Goal: Leave review/rating: Leave review/rating

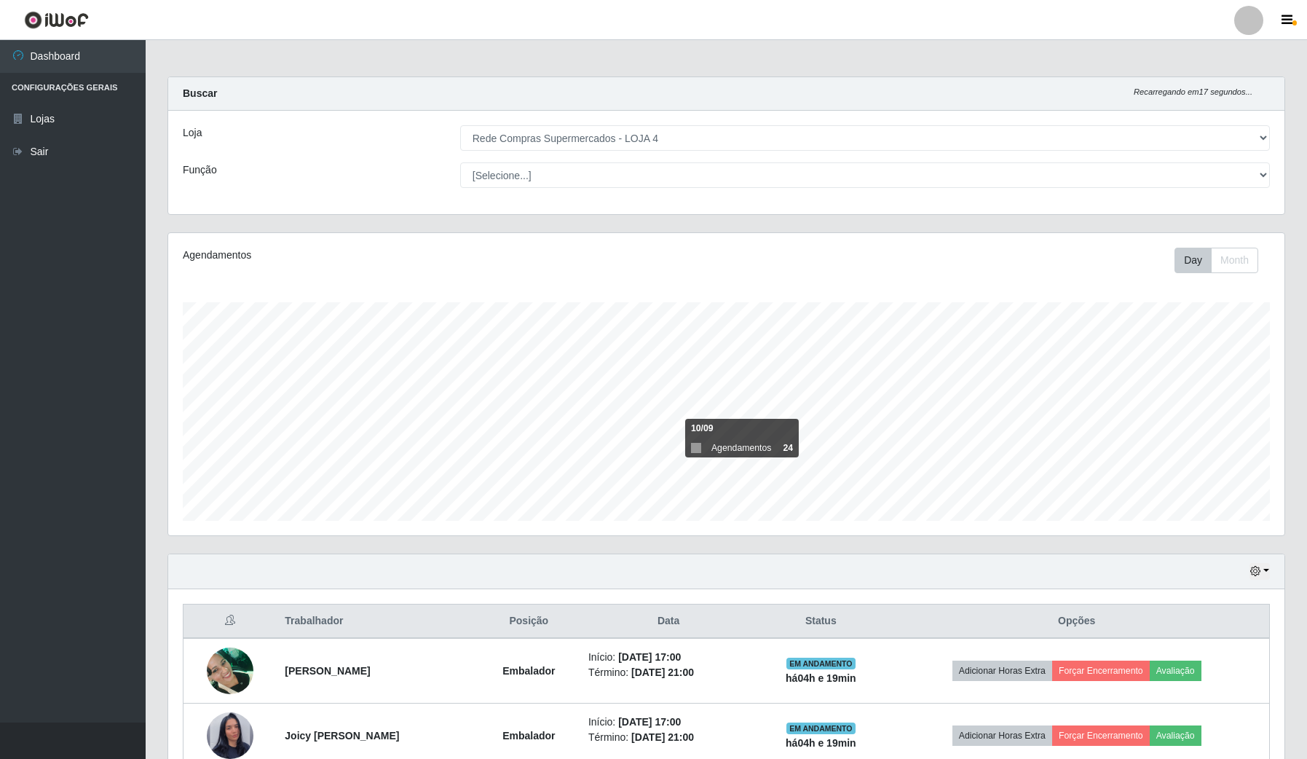
select select "159"
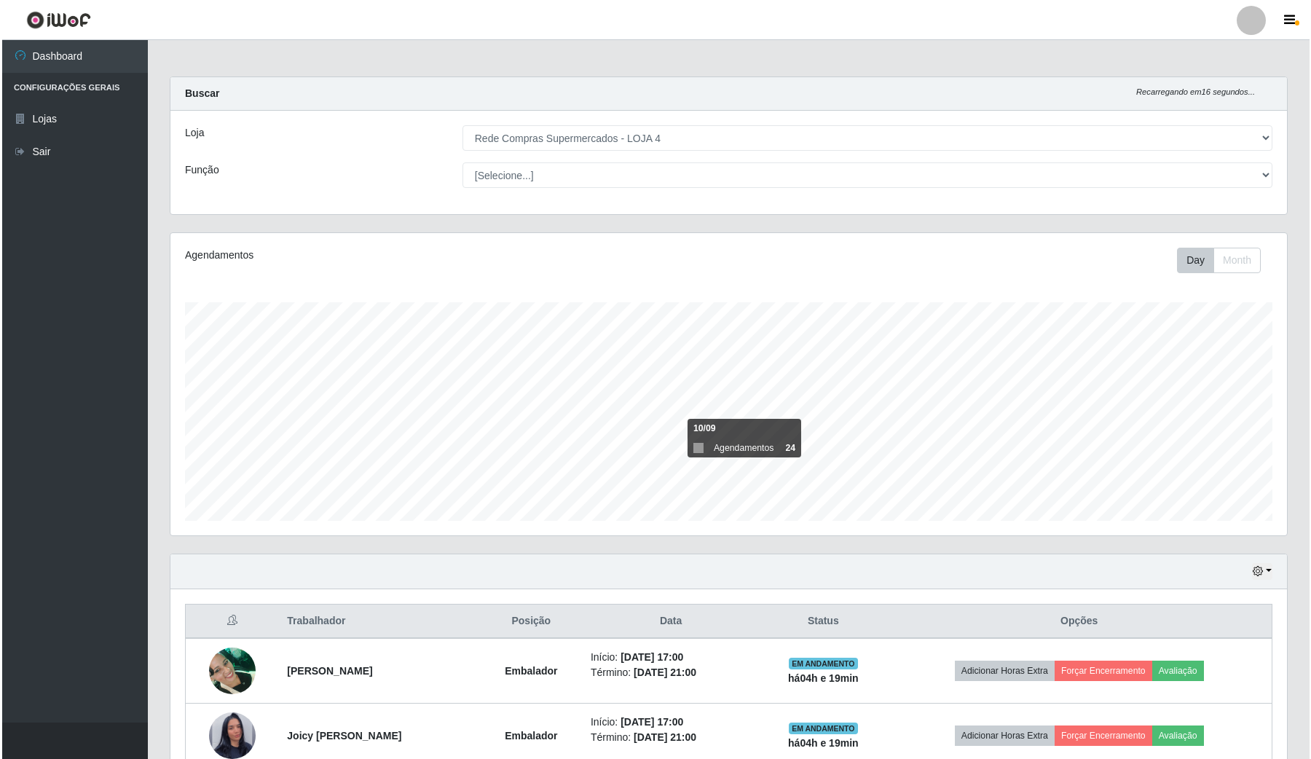
scroll to position [182, 0]
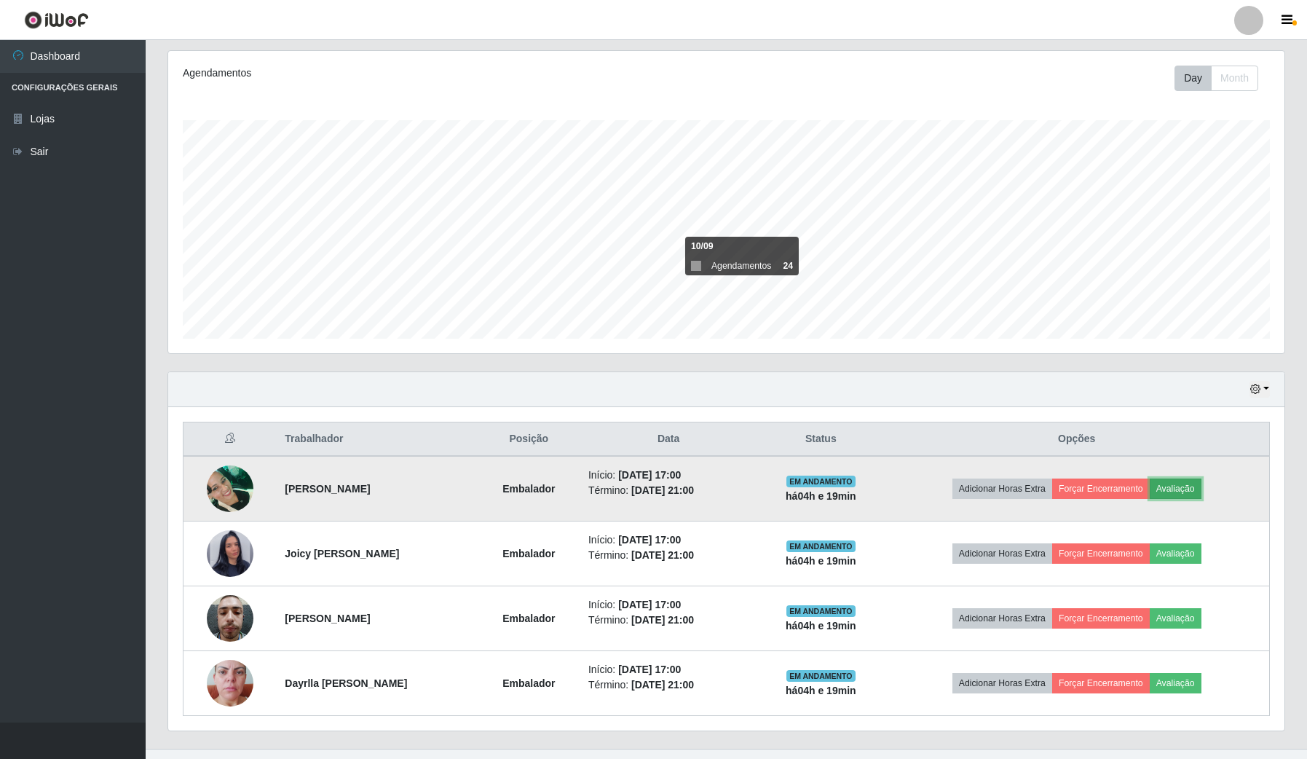
click at [1196, 492] on button "Avaliação" at bounding box center [1176, 488] width 52 height 20
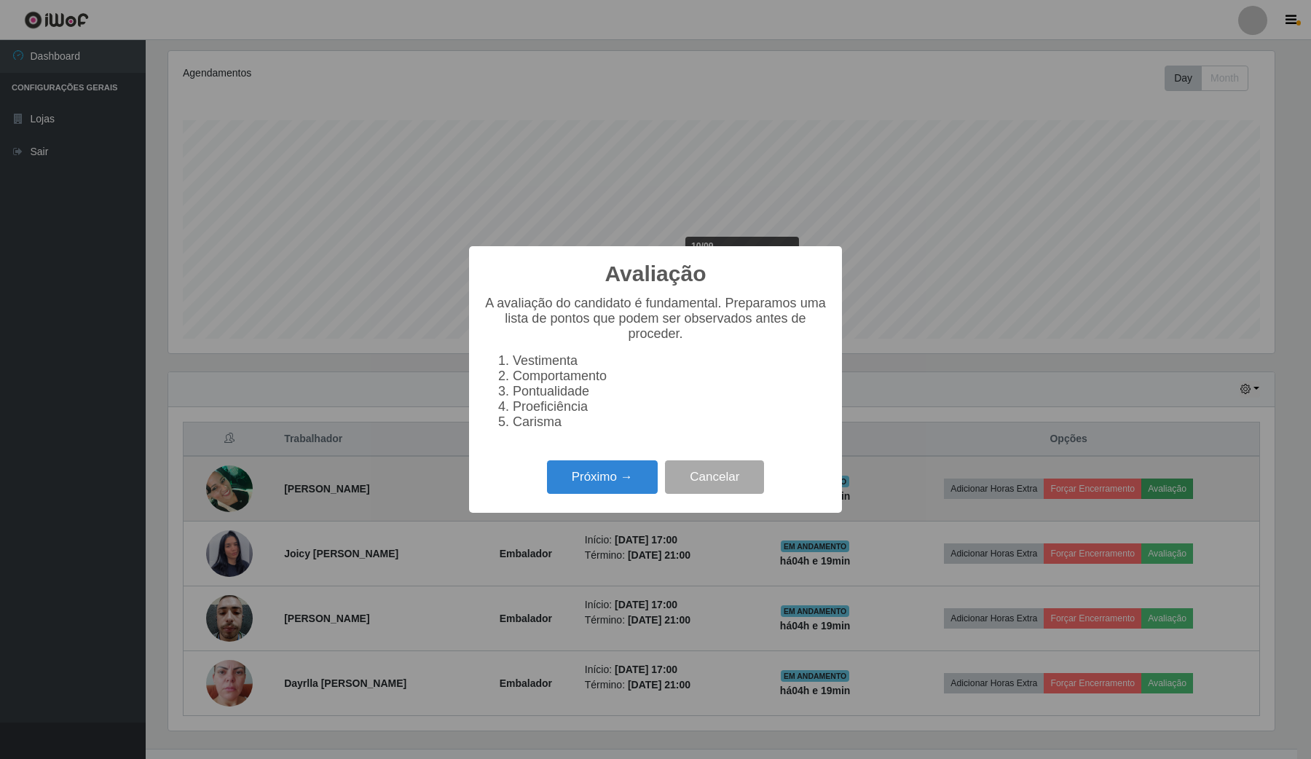
scroll to position [303, 1105]
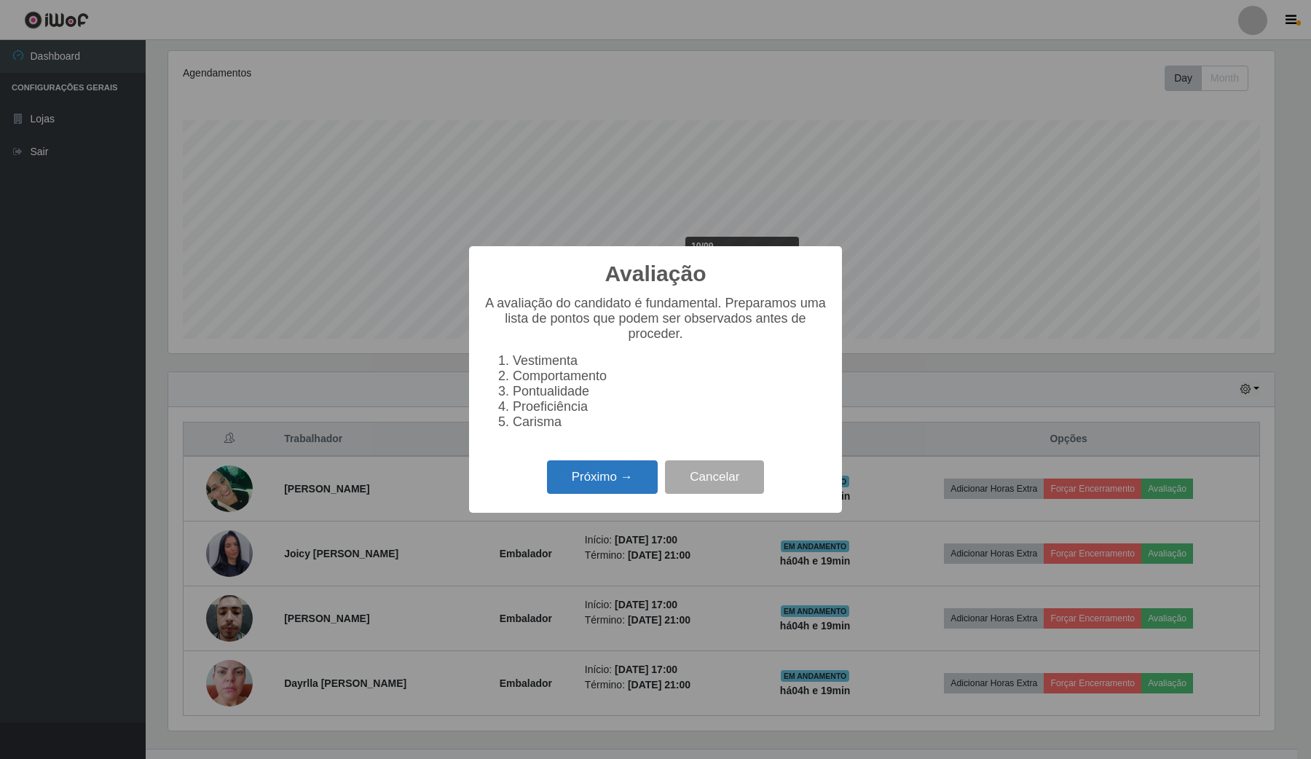
click at [603, 494] on button "Próximo →" at bounding box center [602, 477] width 111 height 34
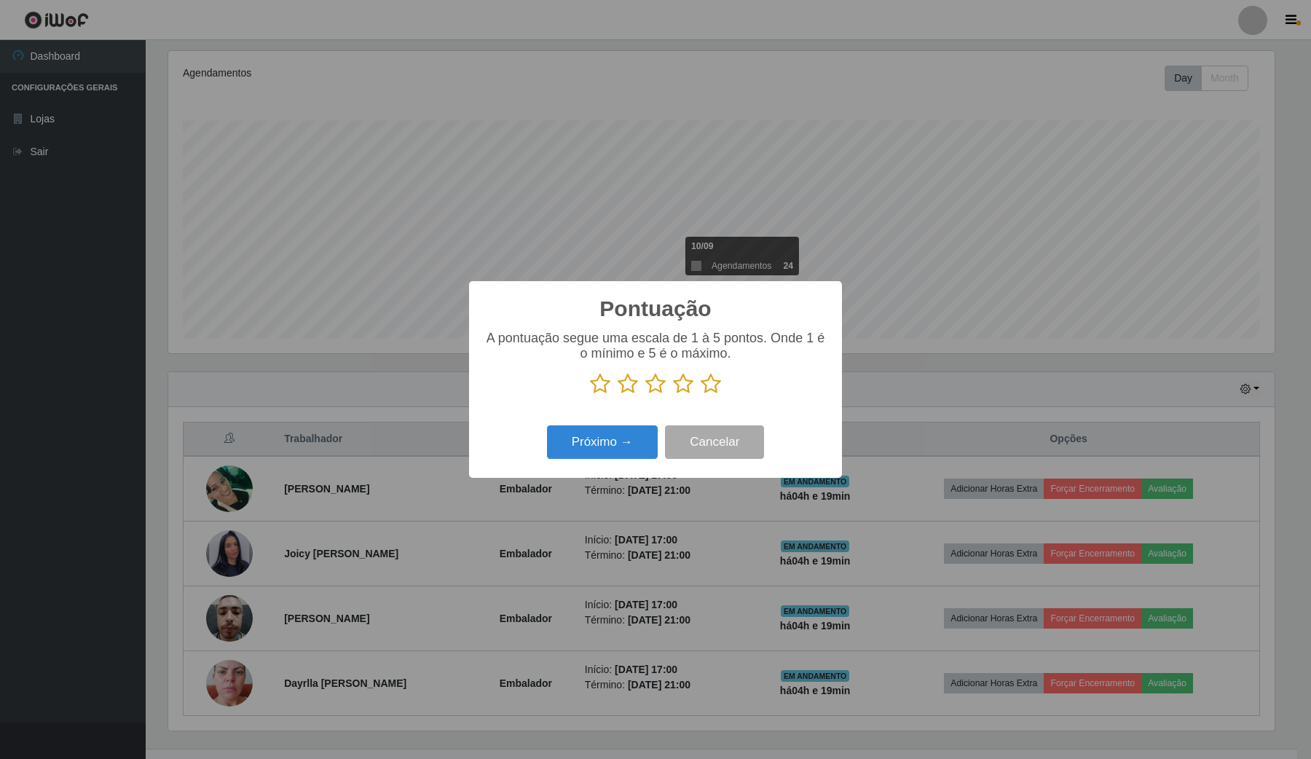
drag, startPoint x: 712, startPoint y: 380, endPoint x: 705, endPoint y: 386, distance: 9.3
click at [708, 383] on icon at bounding box center [710, 384] width 20 height 22
click at [700, 395] on input "radio" at bounding box center [700, 395] width 0 height 0
click at [628, 435] on button "Próximo →" at bounding box center [602, 442] width 111 height 34
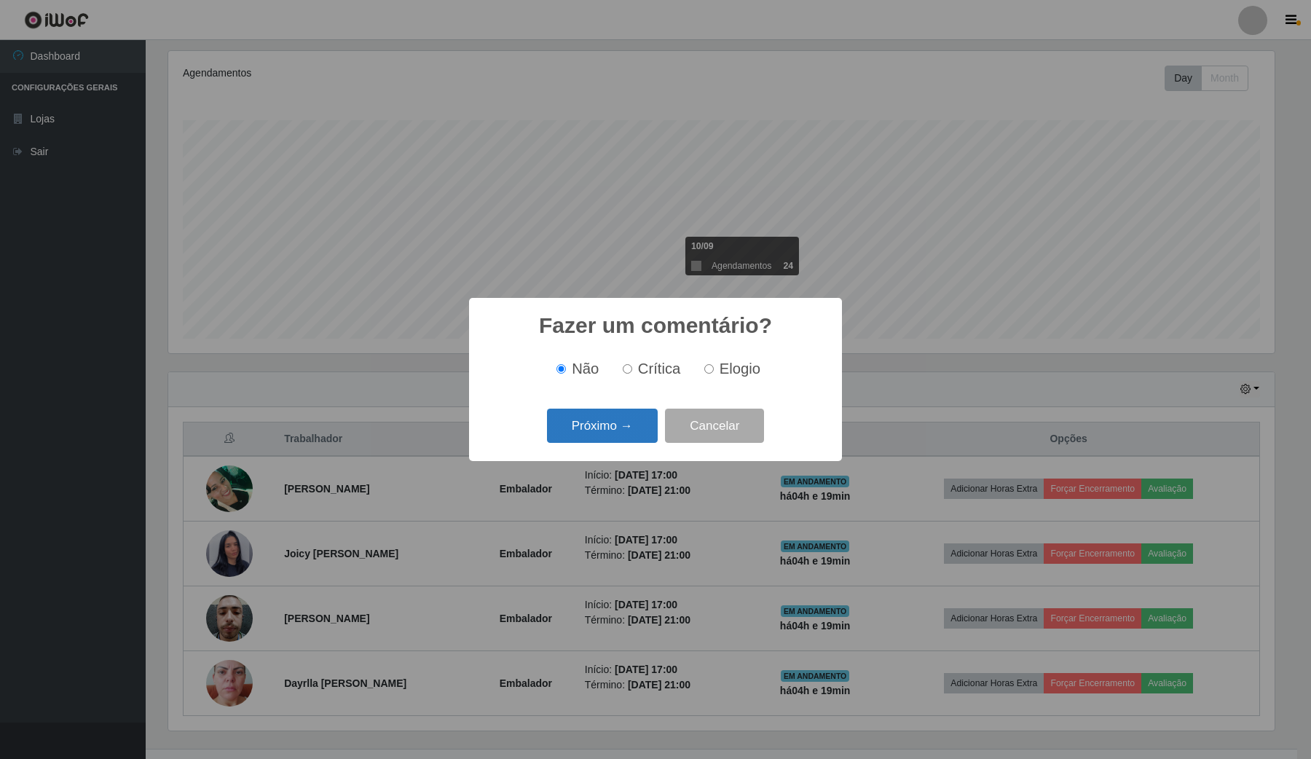
click at [627, 427] on button "Próximo →" at bounding box center [602, 425] width 111 height 34
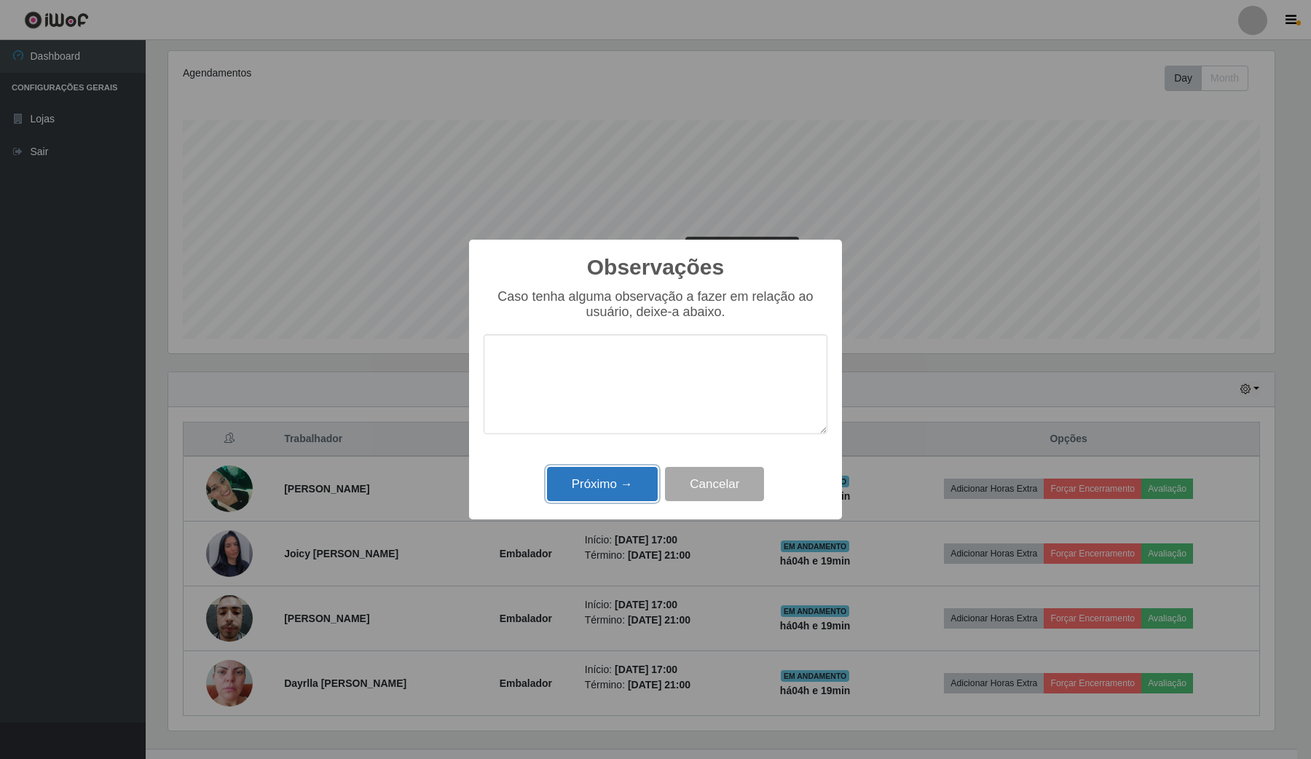
click at [616, 485] on button "Próximo →" at bounding box center [602, 484] width 111 height 34
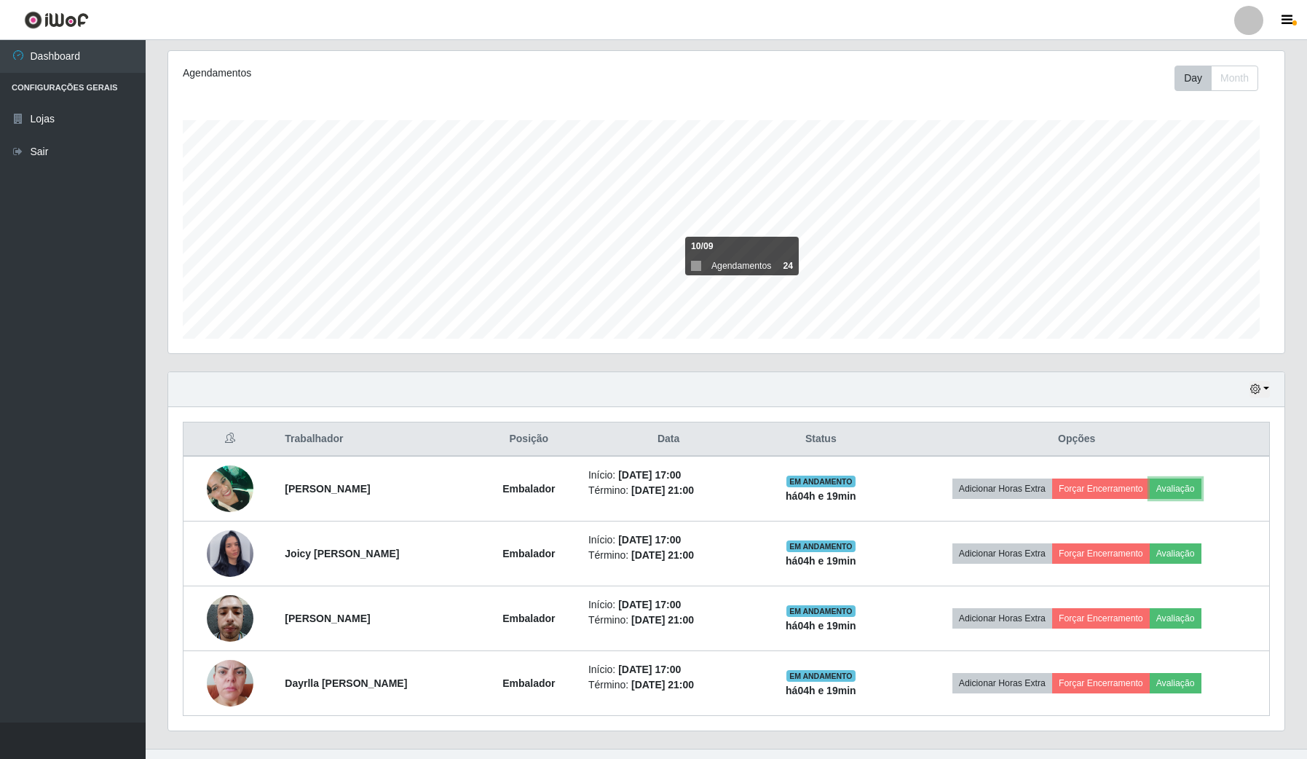
scroll to position [303, 1116]
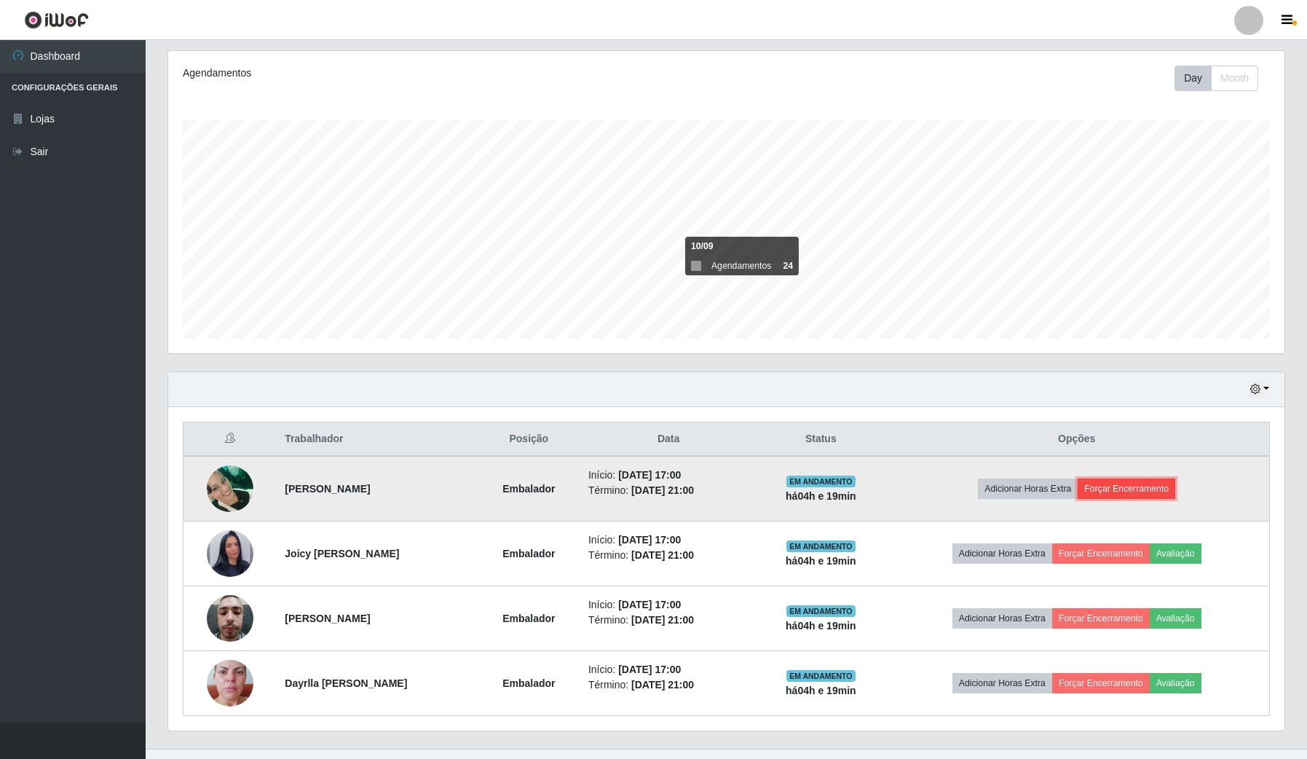
click at [1140, 490] on button "Forçar Encerramento" at bounding box center [1127, 488] width 98 height 20
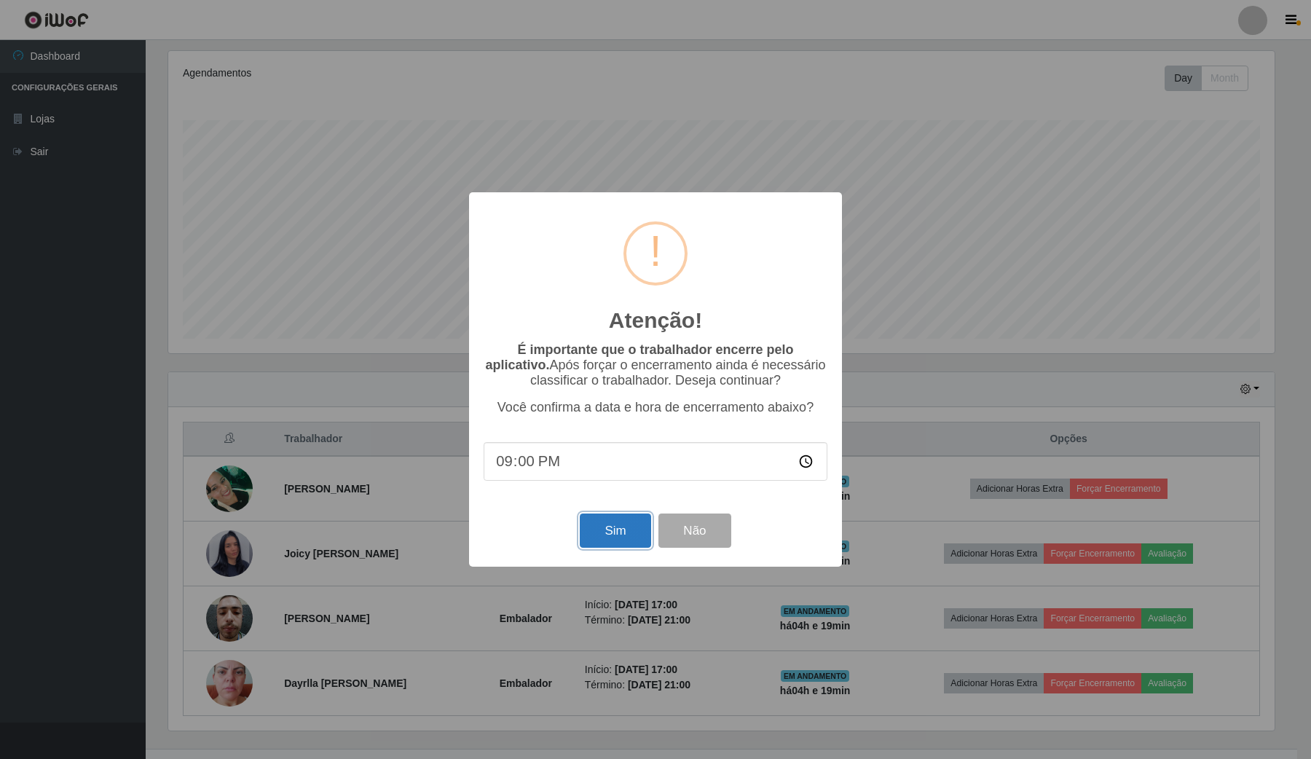
click at [625, 530] on button "Sim" at bounding box center [615, 530] width 71 height 34
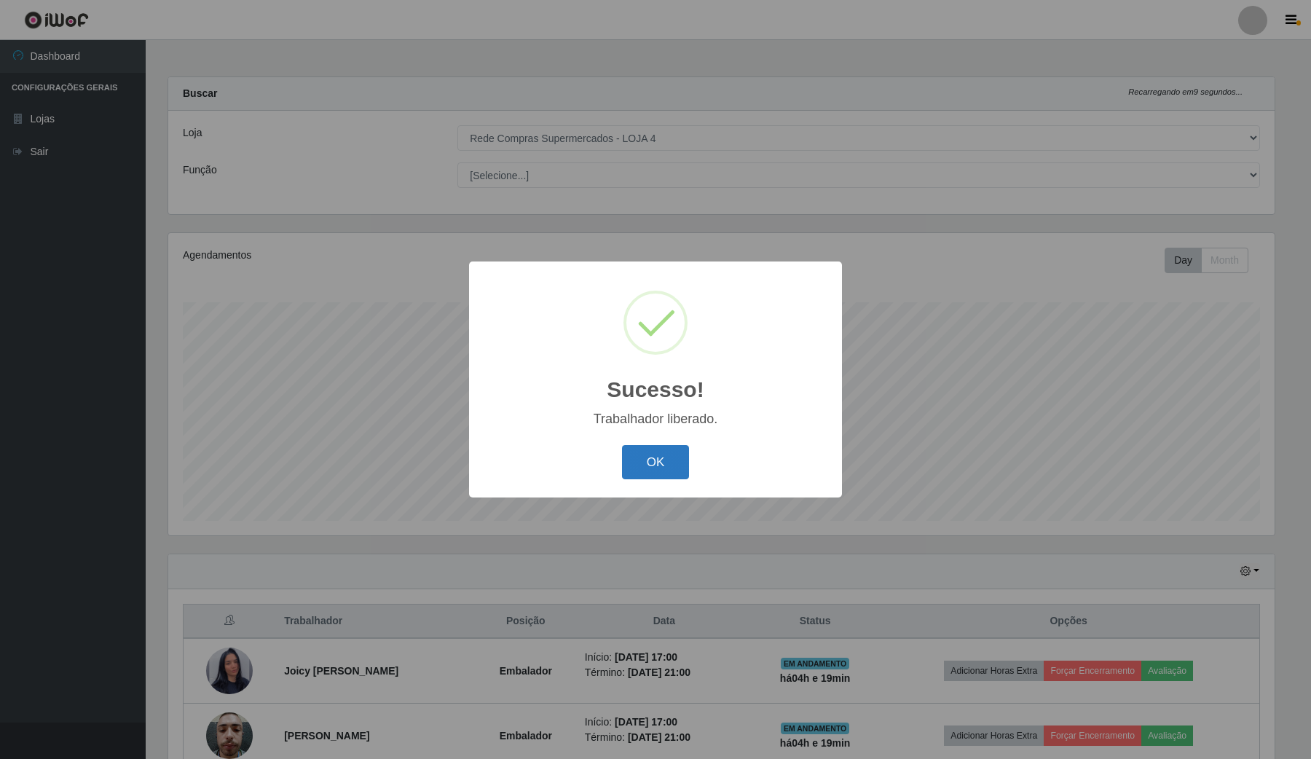
click at [648, 461] on button "OK" at bounding box center [656, 462] width 68 height 34
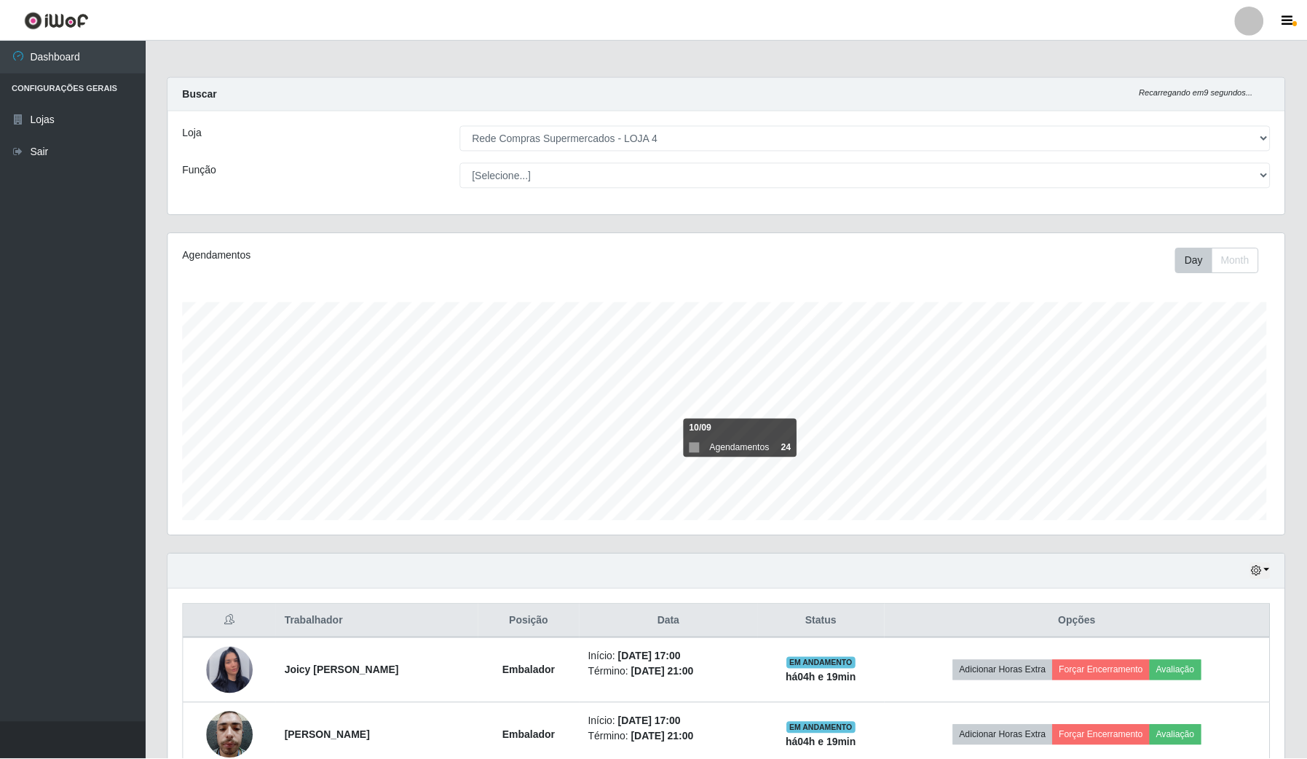
scroll to position [303, 1116]
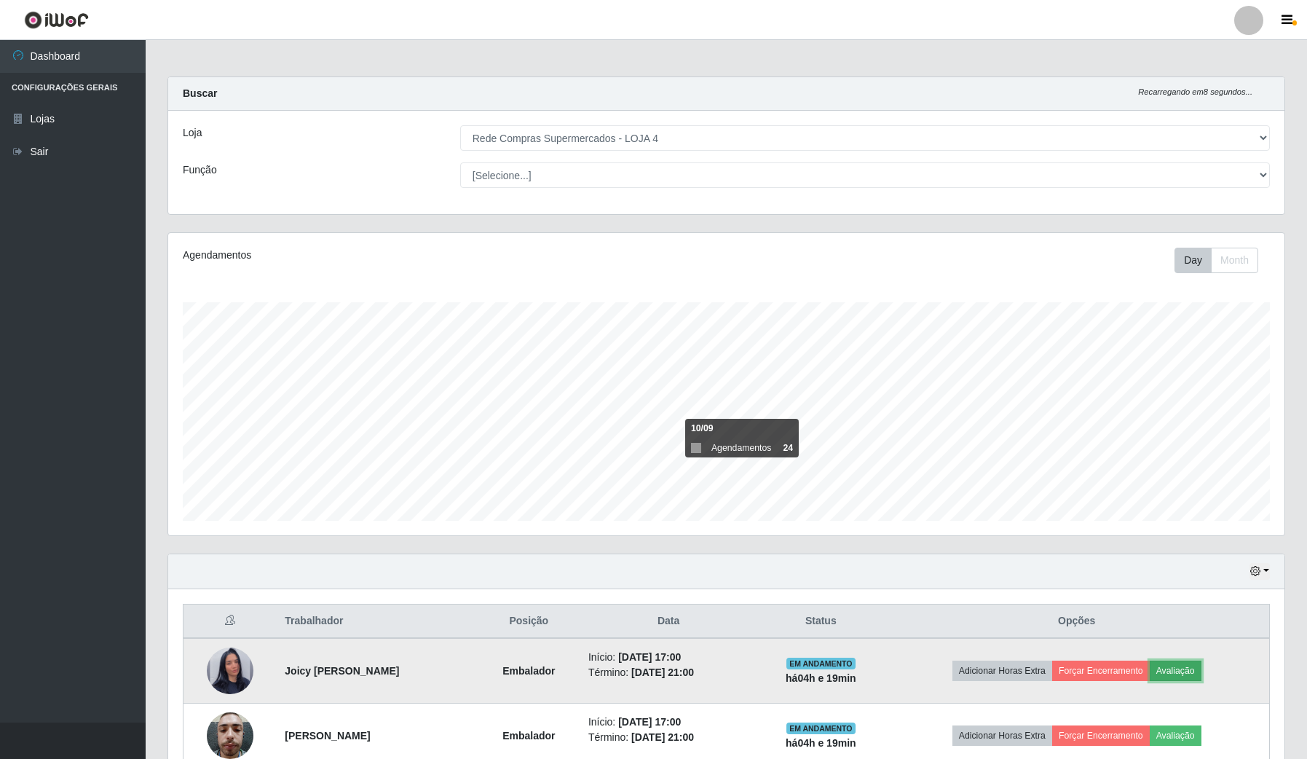
click at [1185, 665] on button "Avaliação" at bounding box center [1176, 670] width 52 height 20
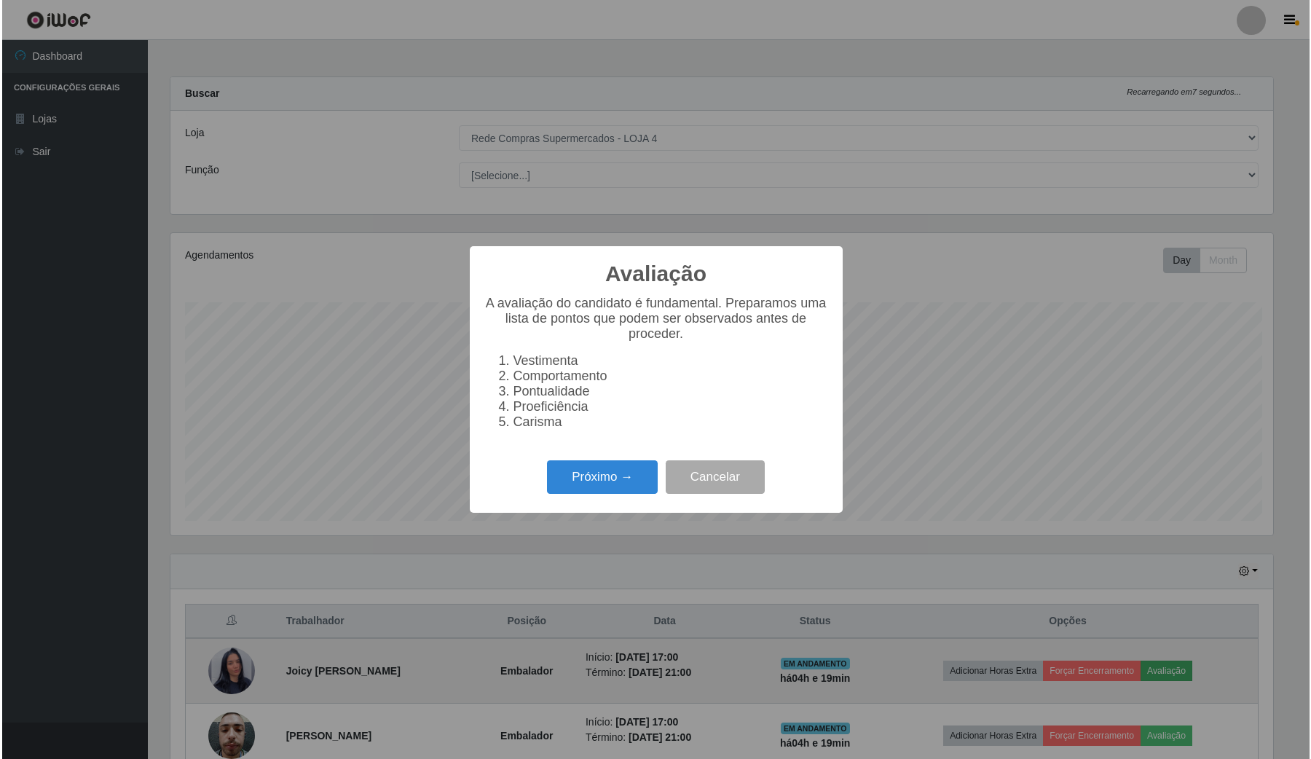
scroll to position [303, 1105]
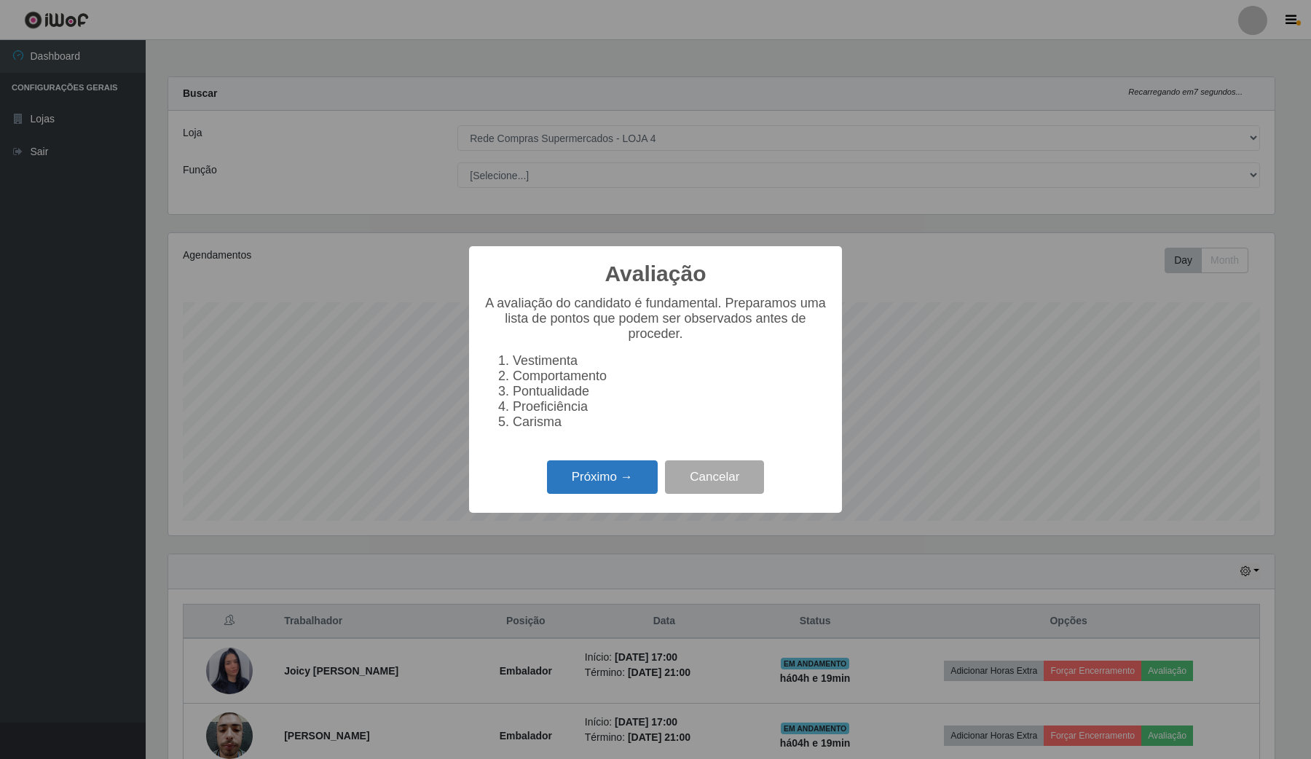
click at [576, 481] on button "Próximo →" at bounding box center [602, 477] width 111 height 34
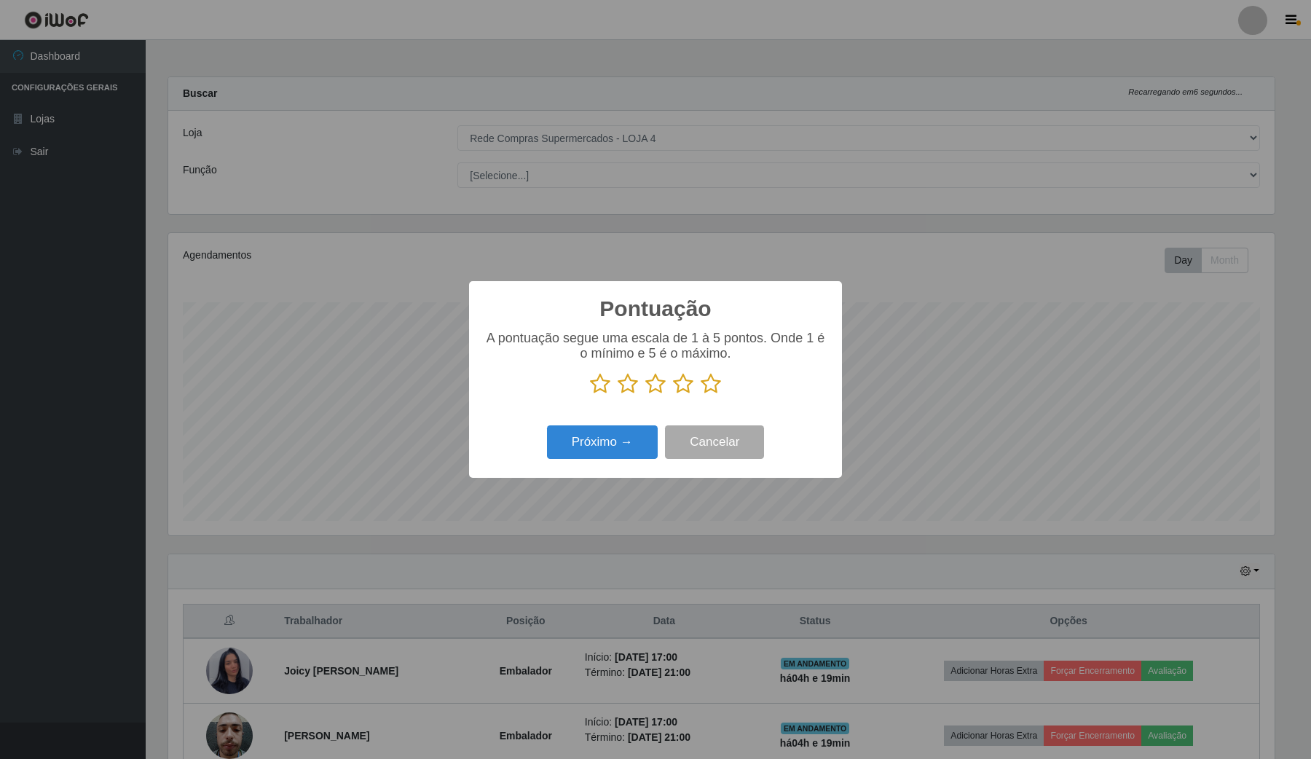
scroll to position [727849, 727045]
click at [715, 386] on icon at bounding box center [710, 384] width 20 height 22
click at [700, 395] on input "radio" at bounding box center [700, 395] width 0 height 0
click at [628, 435] on button "Próximo →" at bounding box center [602, 442] width 111 height 34
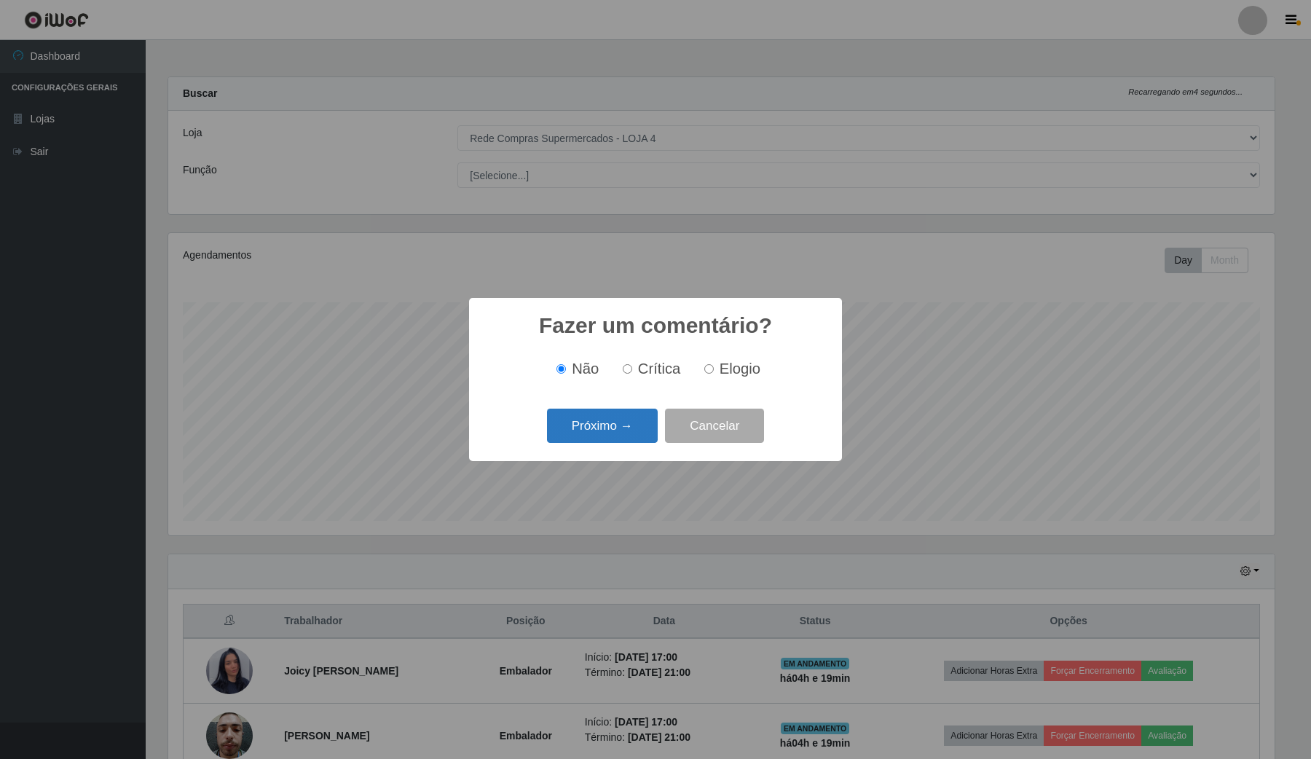
click at [638, 434] on button "Próximo →" at bounding box center [602, 425] width 111 height 34
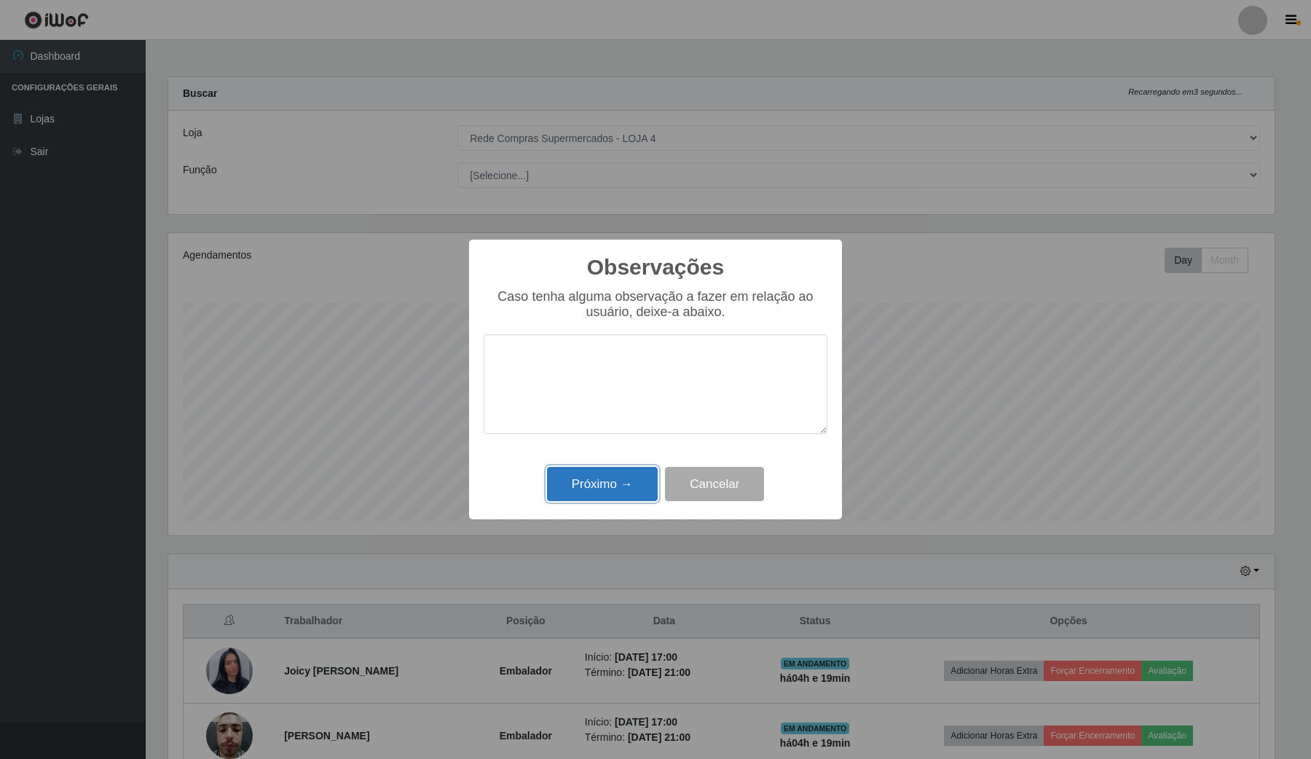
click at [607, 485] on button "Próximo →" at bounding box center [602, 484] width 111 height 34
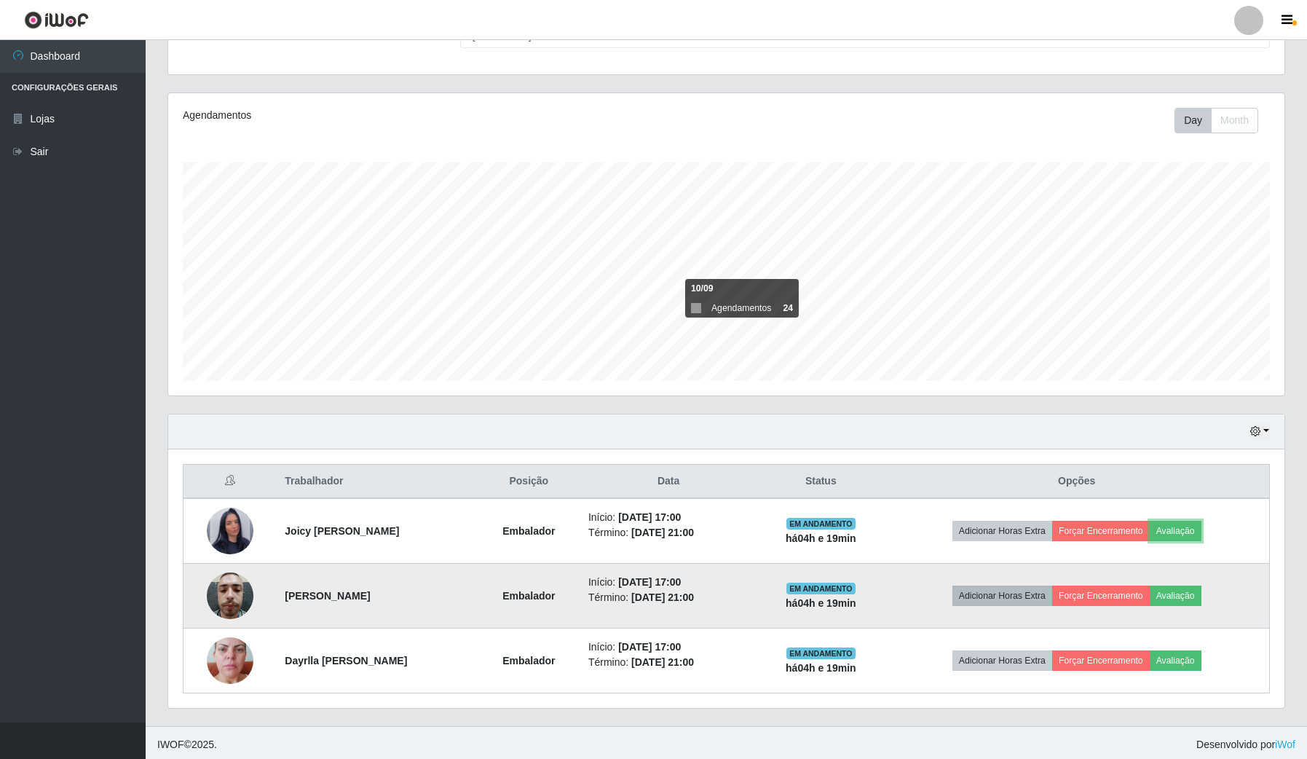
scroll to position [146, 0]
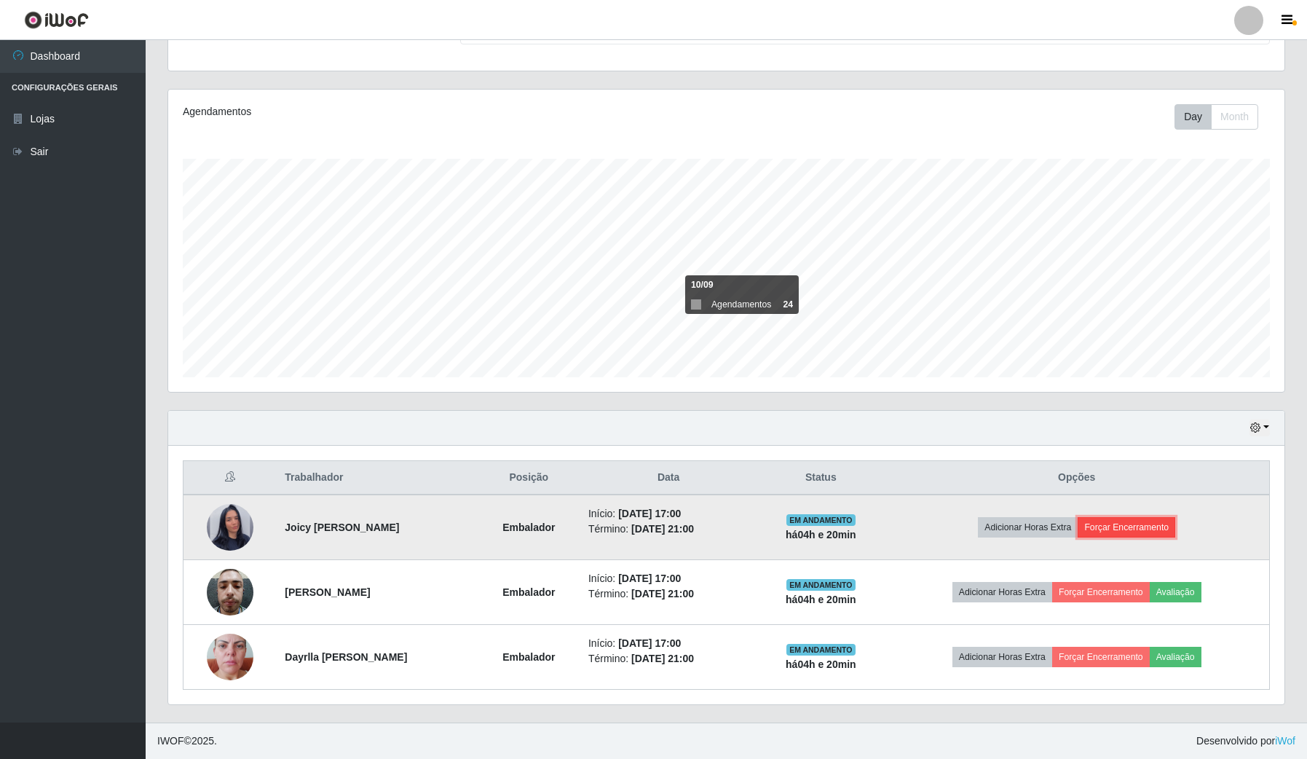
click at [1153, 526] on button "Forçar Encerramento" at bounding box center [1127, 527] width 98 height 20
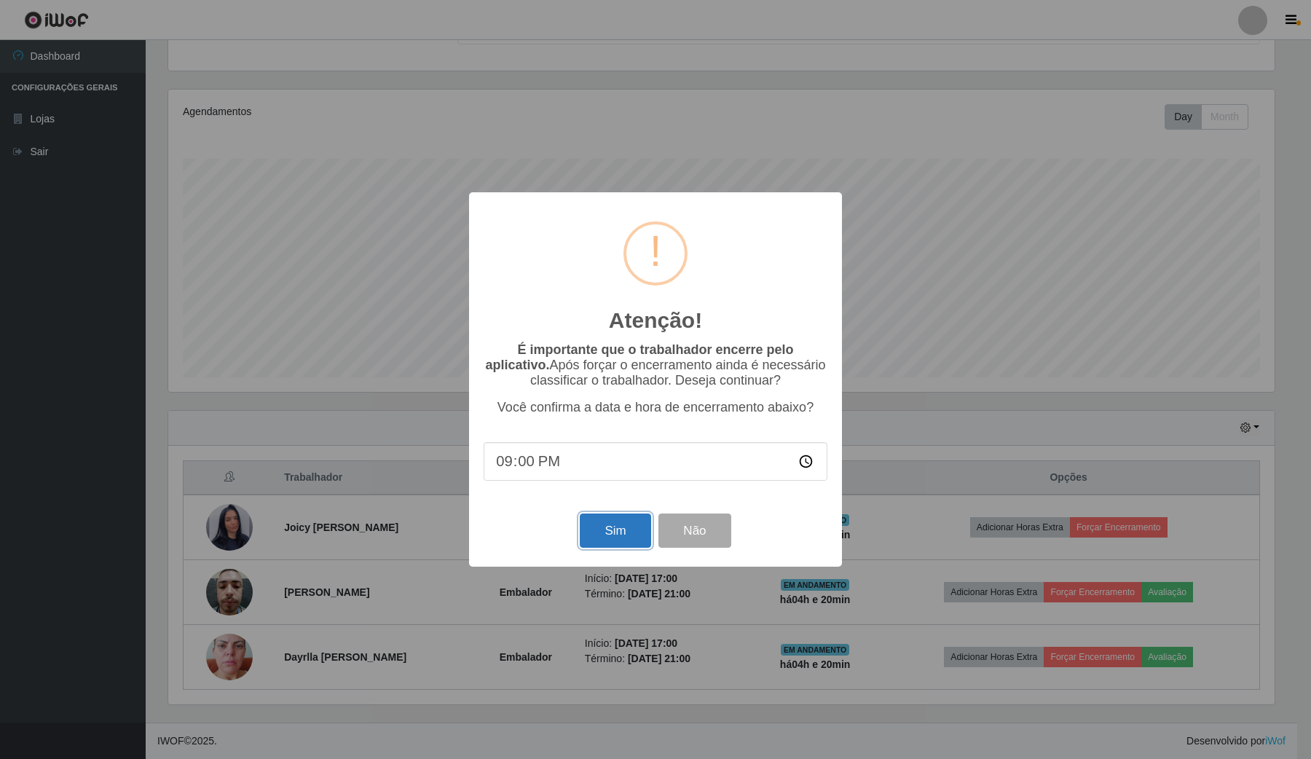
click at [631, 537] on button "Sim" at bounding box center [615, 530] width 71 height 34
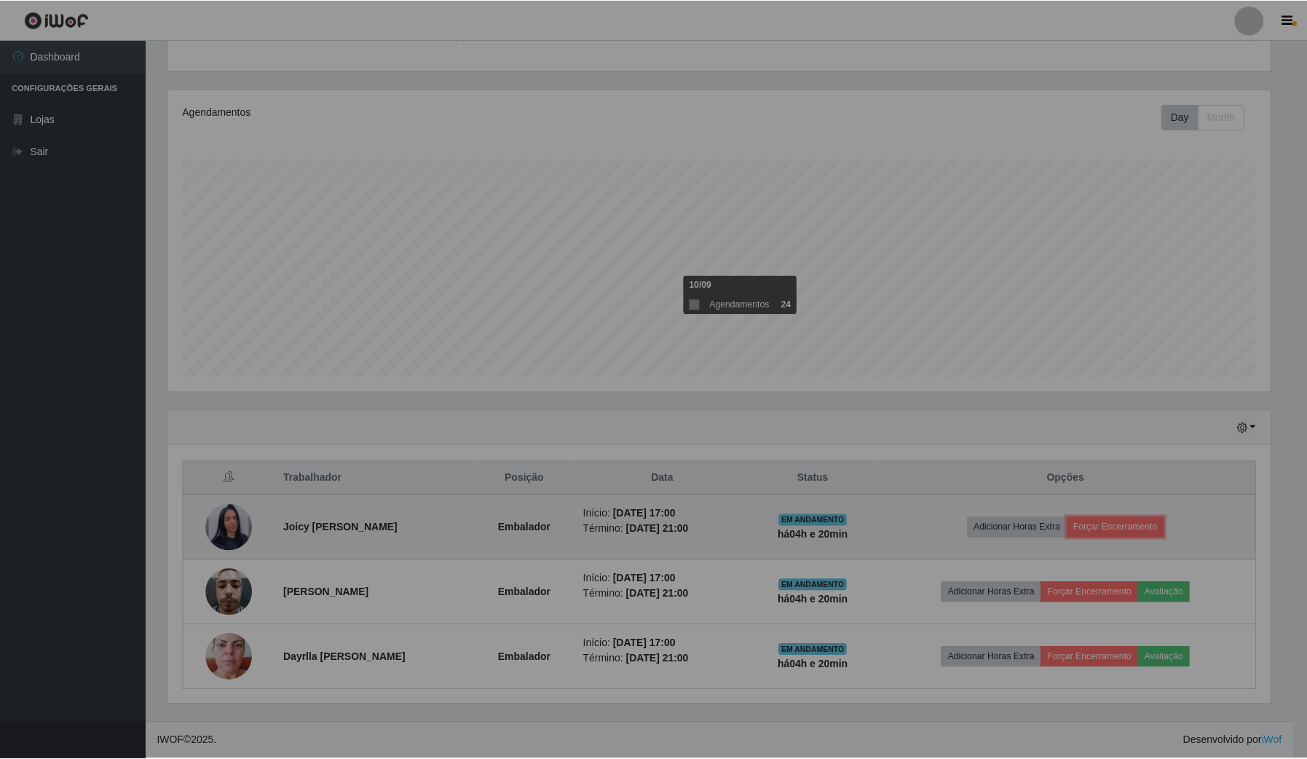
scroll to position [0, 0]
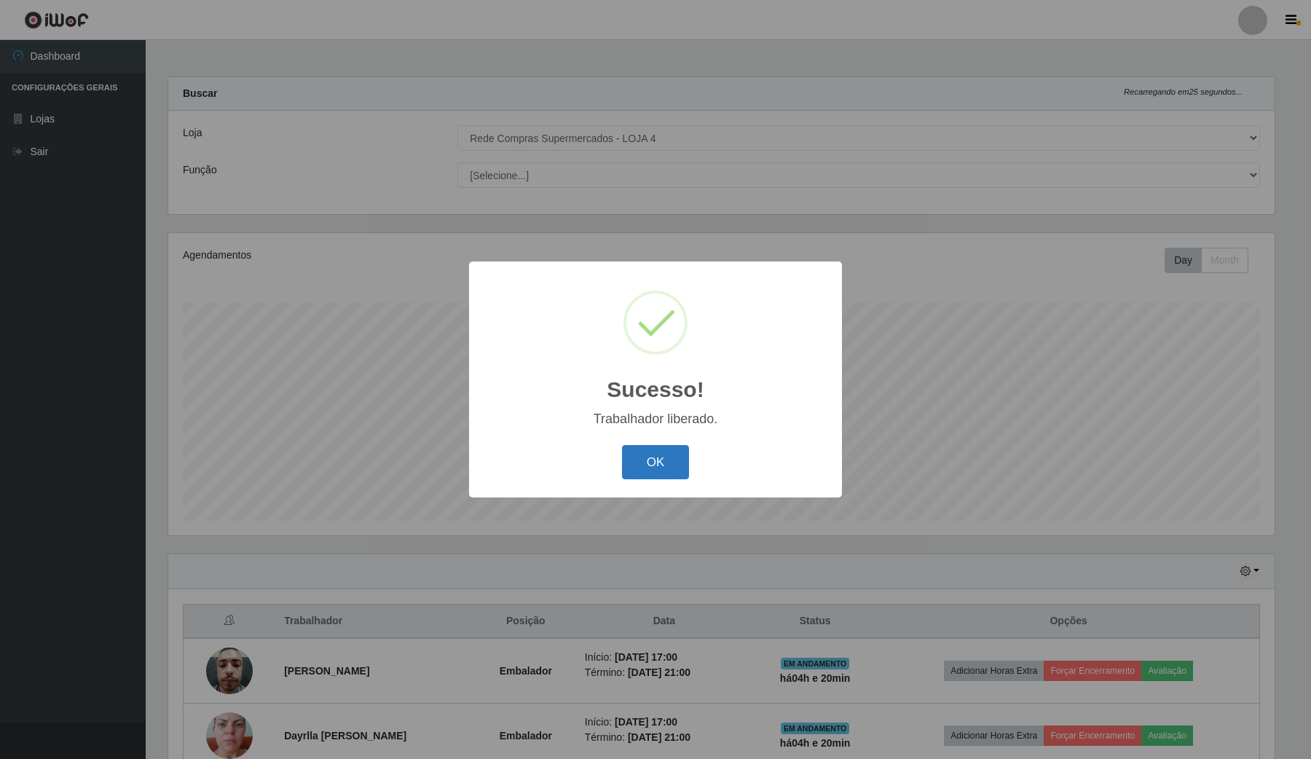
click at [654, 457] on button "OK" at bounding box center [656, 462] width 68 height 34
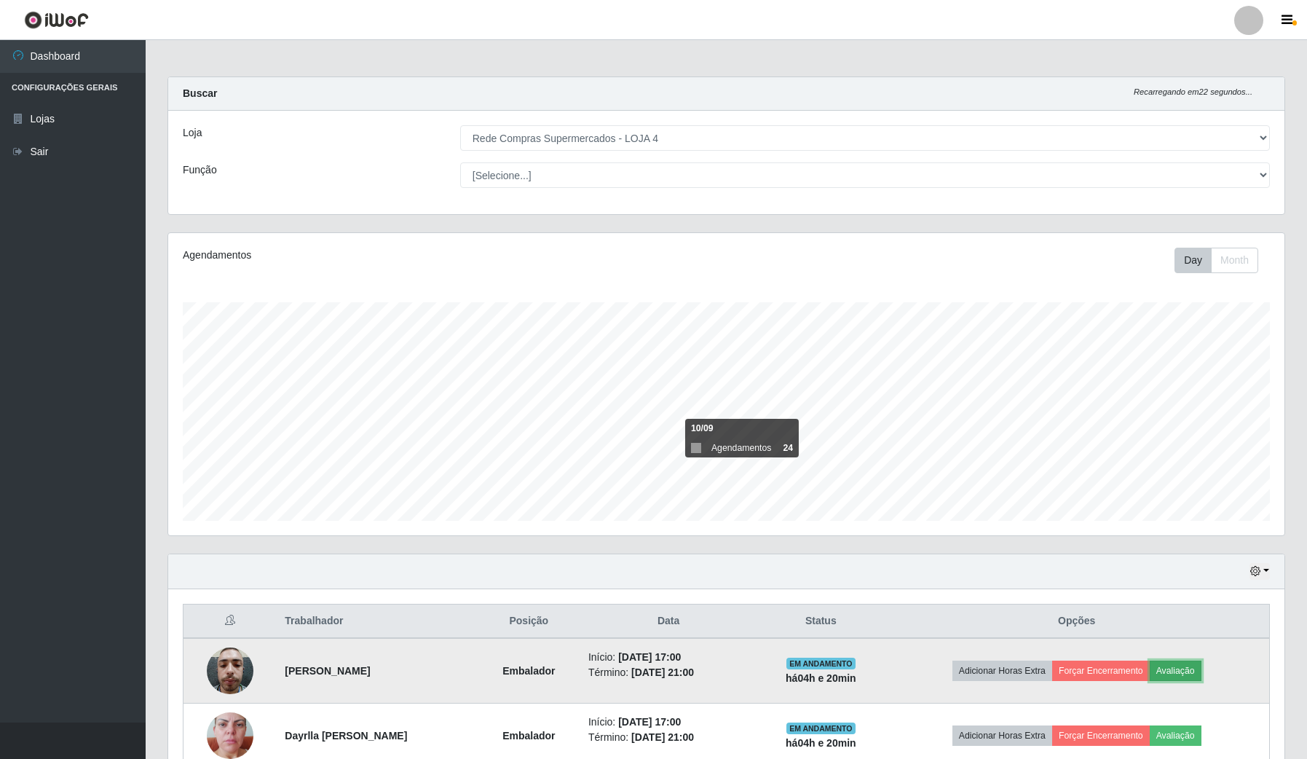
click at [1177, 663] on button "Avaliação" at bounding box center [1176, 670] width 52 height 20
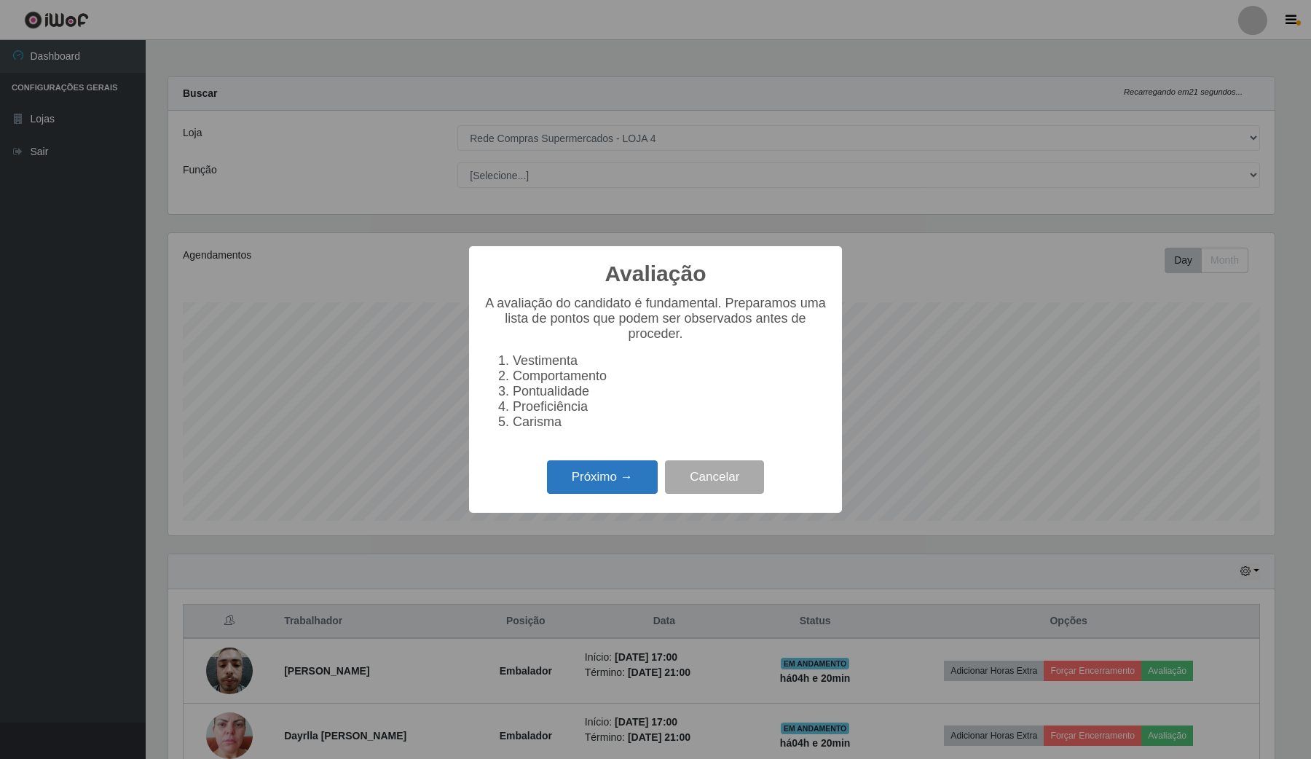
click at [609, 483] on button "Próximo →" at bounding box center [602, 477] width 111 height 34
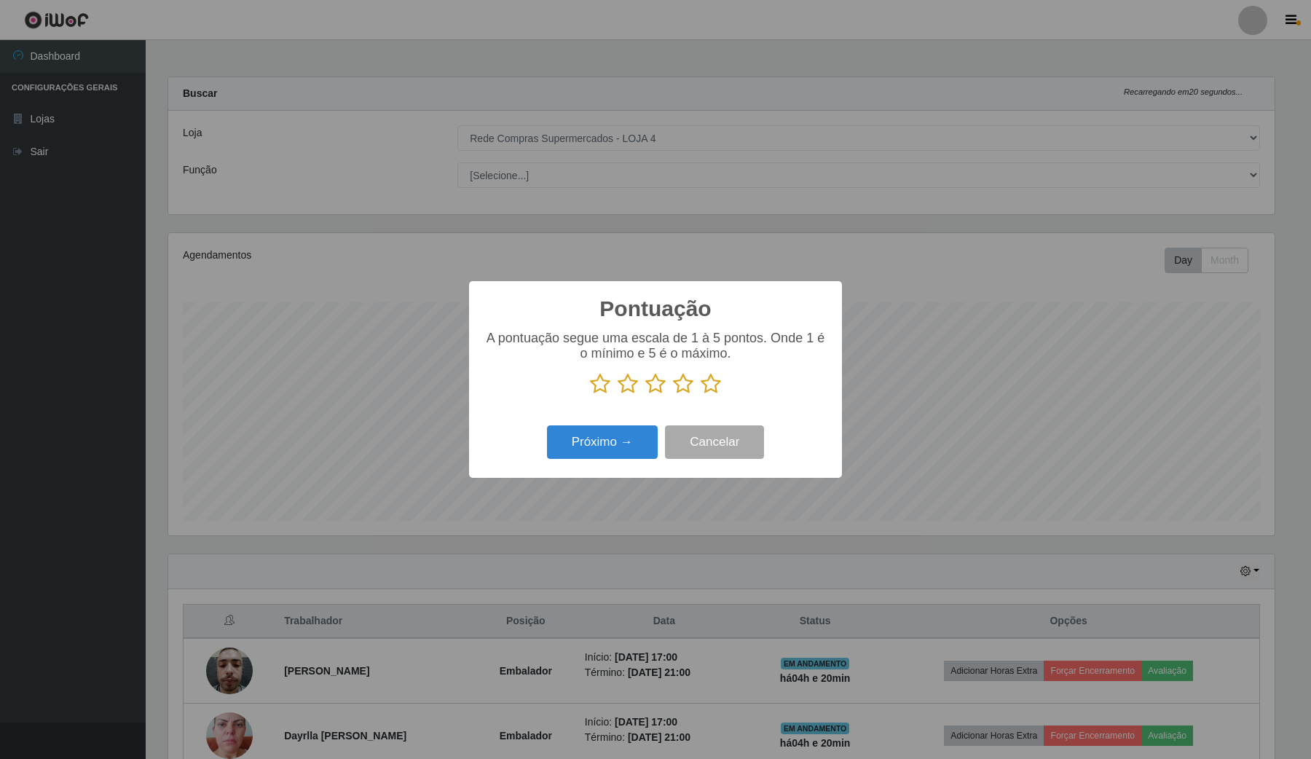
click at [708, 368] on div "A pontuação segue uma escala de 1 à 5 pontos. Onde 1 é o mínimo e 5 é o máximo." at bounding box center [655, 363] width 344 height 64
click at [708, 383] on icon at bounding box center [710, 384] width 20 height 22
click at [700, 395] on input "radio" at bounding box center [700, 395] width 0 height 0
click at [646, 430] on button "Próximo →" at bounding box center [602, 442] width 111 height 34
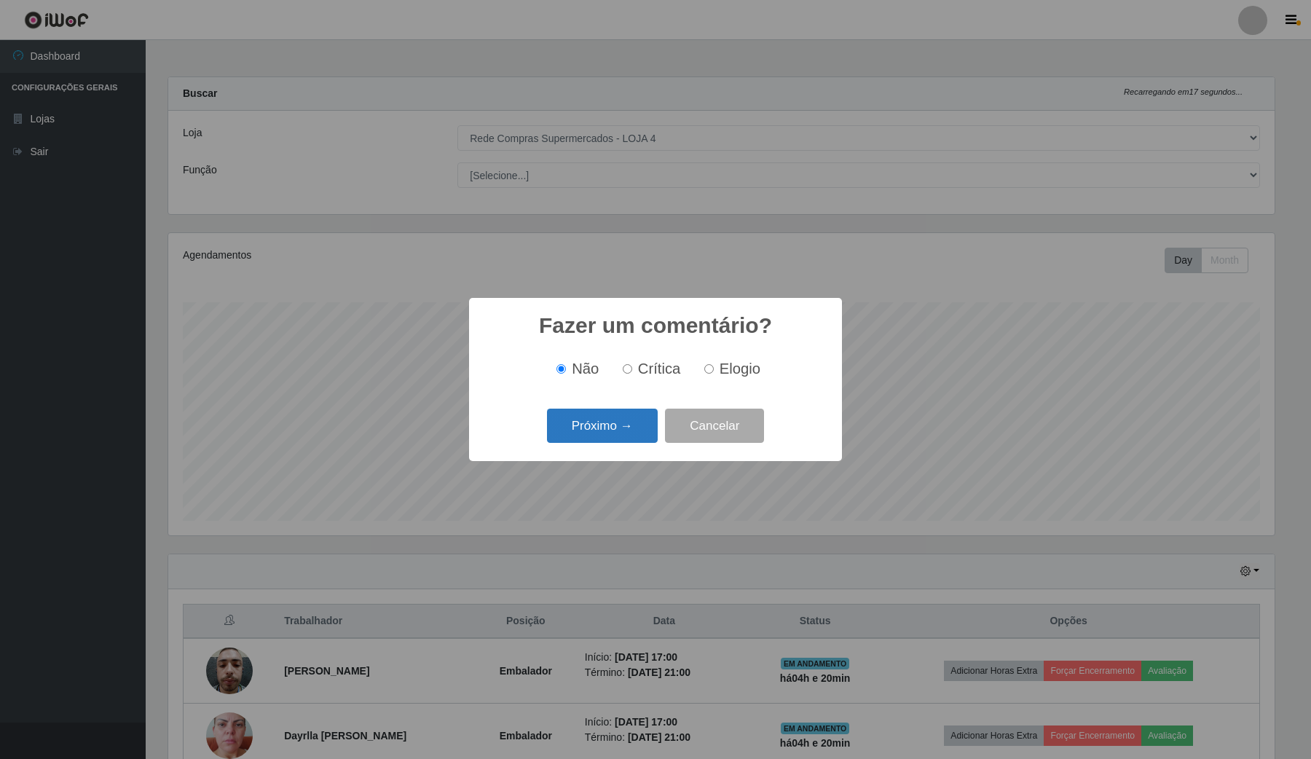
click at [588, 425] on button "Próximo →" at bounding box center [602, 425] width 111 height 34
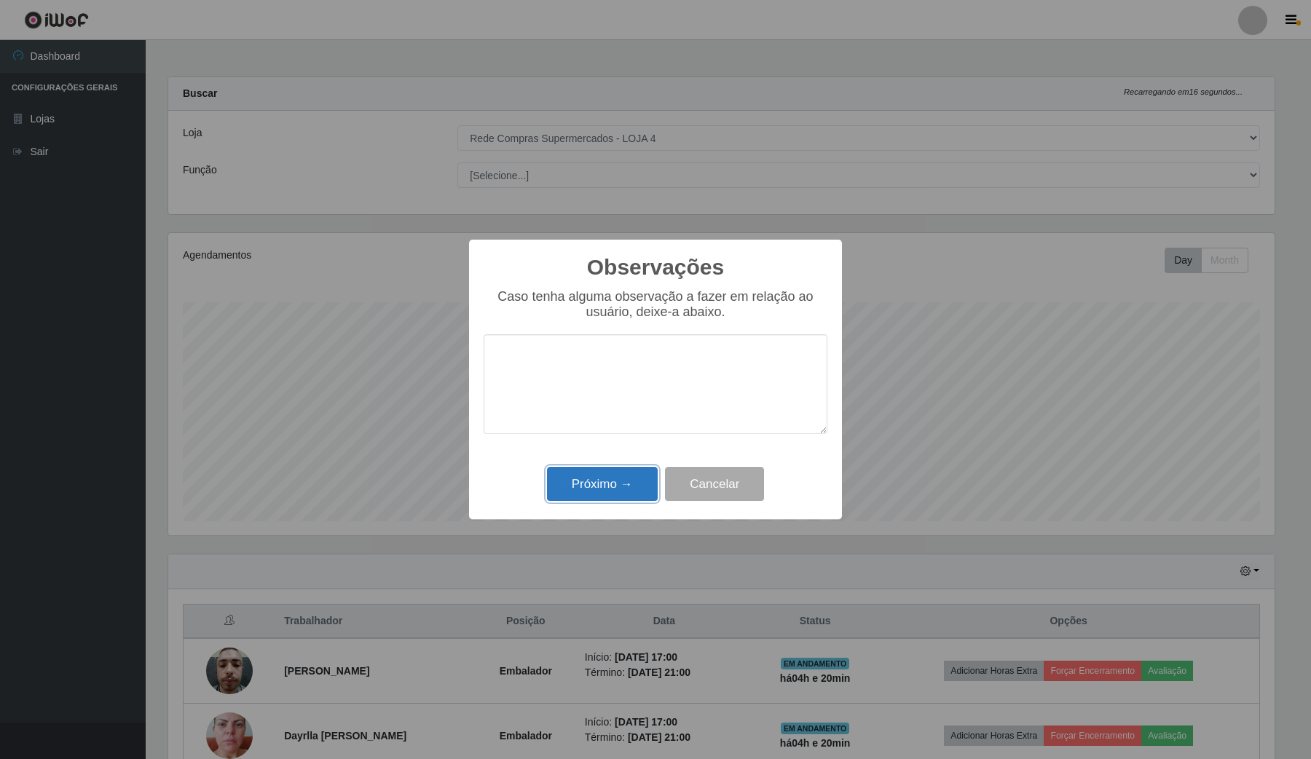
click at [620, 484] on button "Próximo →" at bounding box center [602, 484] width 111 height 34
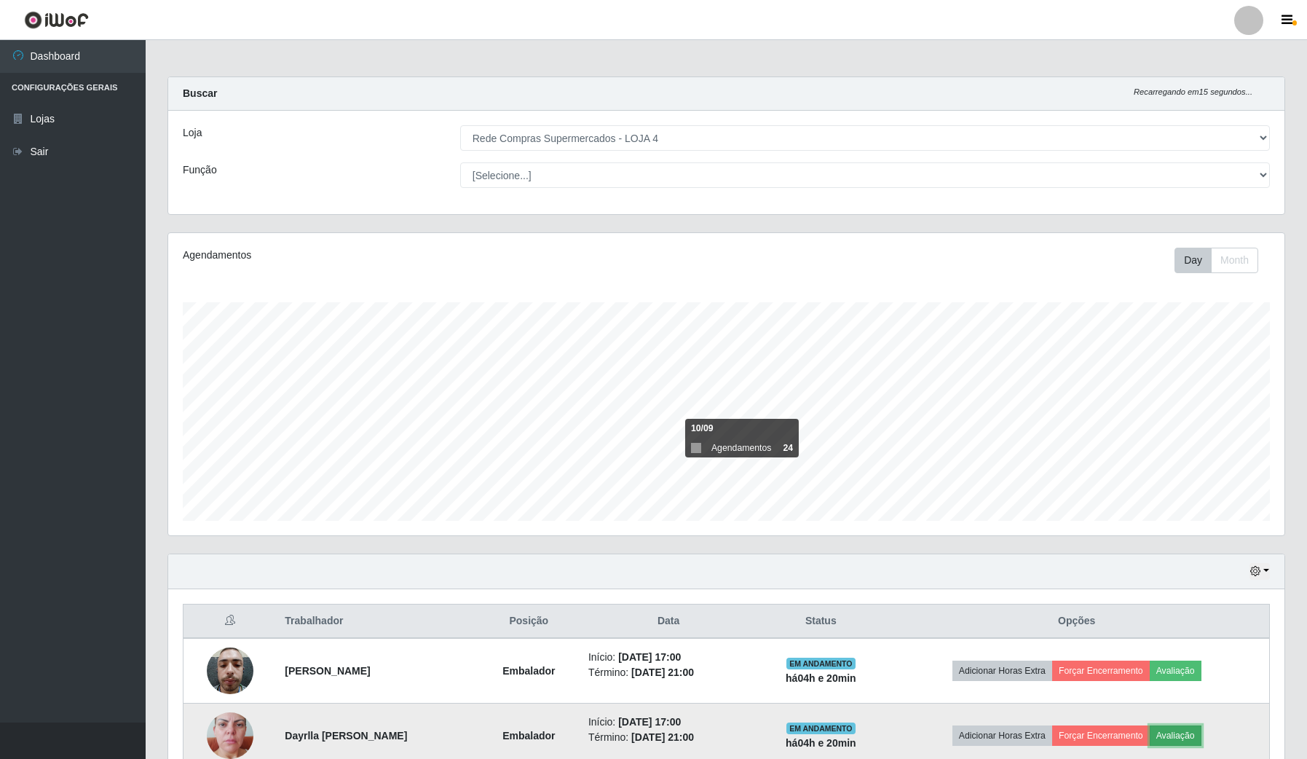
click at [1184, 740] on button "Avaliação" at bounding box center [1176, 735] width 52 height 20
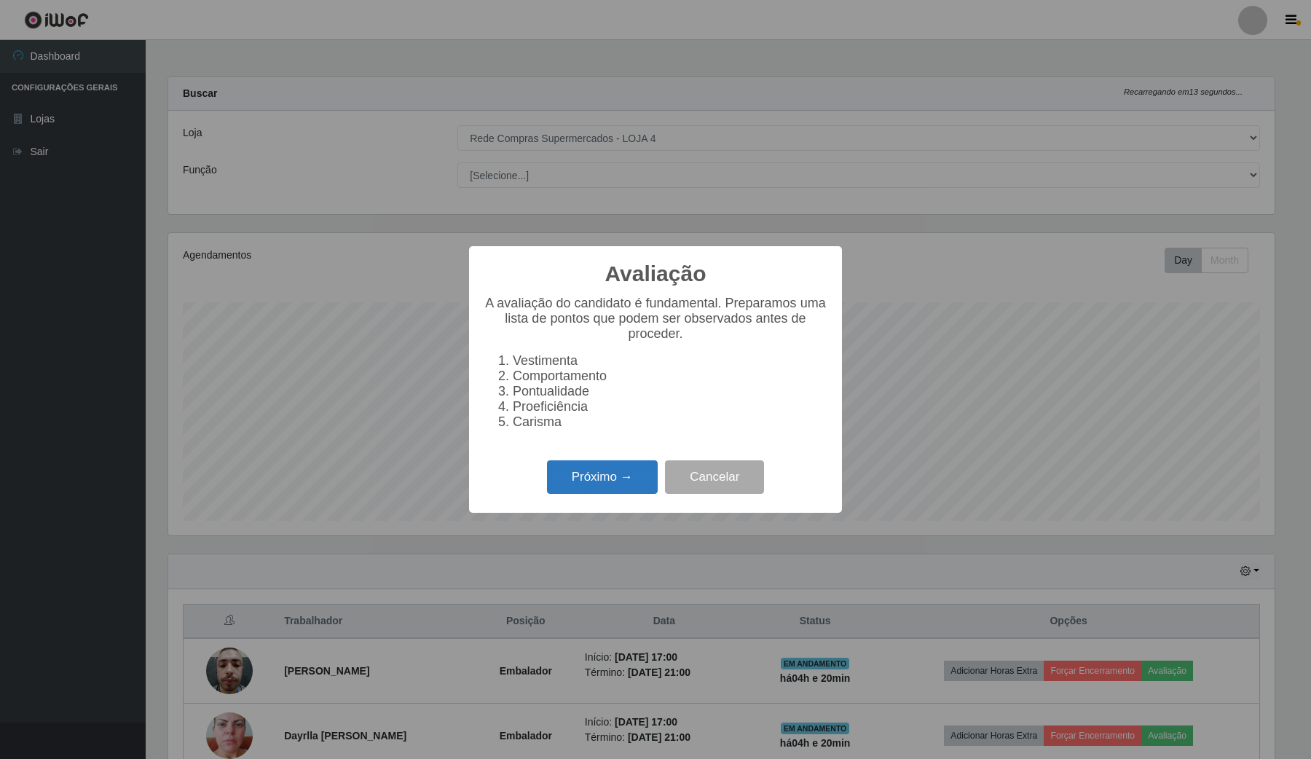
click at [599, 486] on button "Próximo →" at bounding box center [602, 477] width 111 height 34
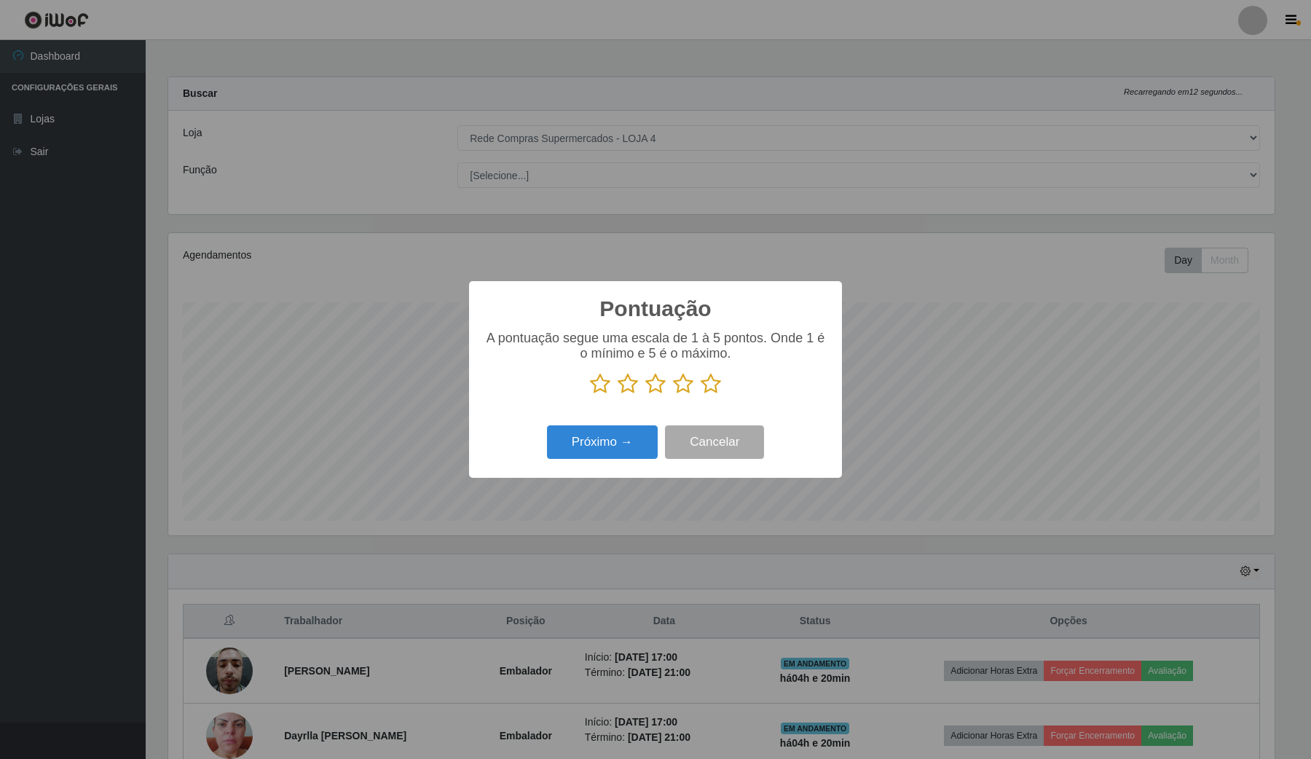
click at [718, 384] on icon at bounding box center [710, 384] width 20 height 22
click at [700, 395] on input "radio" at bounding box center [700, 395] width 0 height 0
click at [620, 445] on button "Próximo →" at bounding box center [602, 442] width 111 height 34
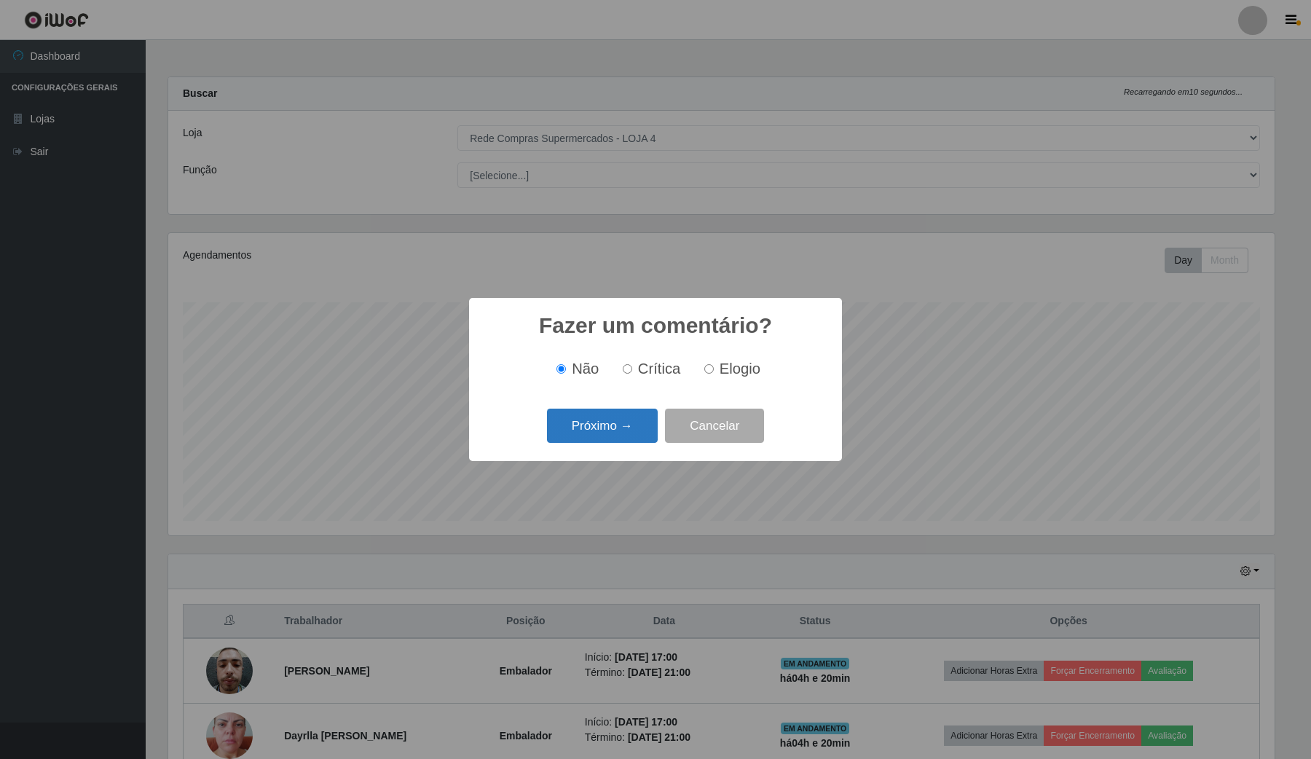
click at [642, 417] on button "Próximo →" at bounding box center [602, 425] width 111 height 34
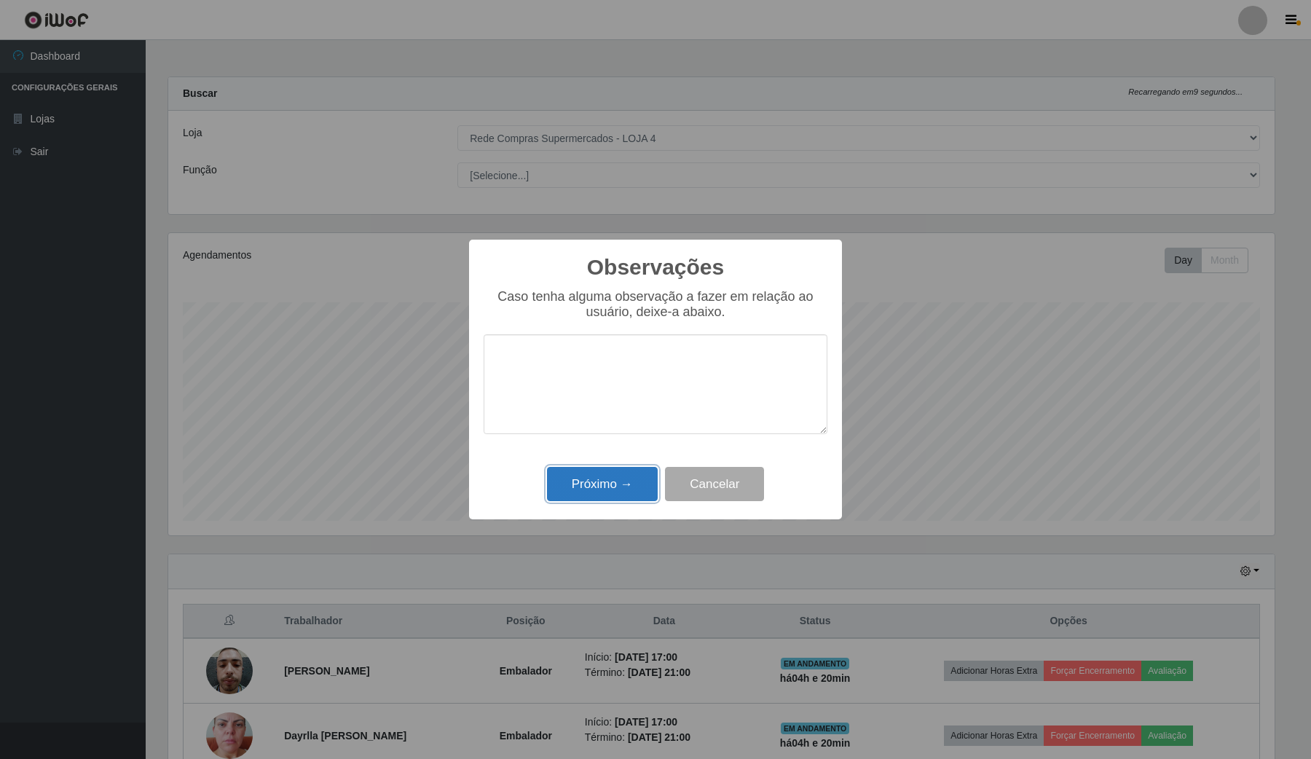
click at [632, 486] on button "Próximo →" at bounding box center [602, 484] width 111 height 34
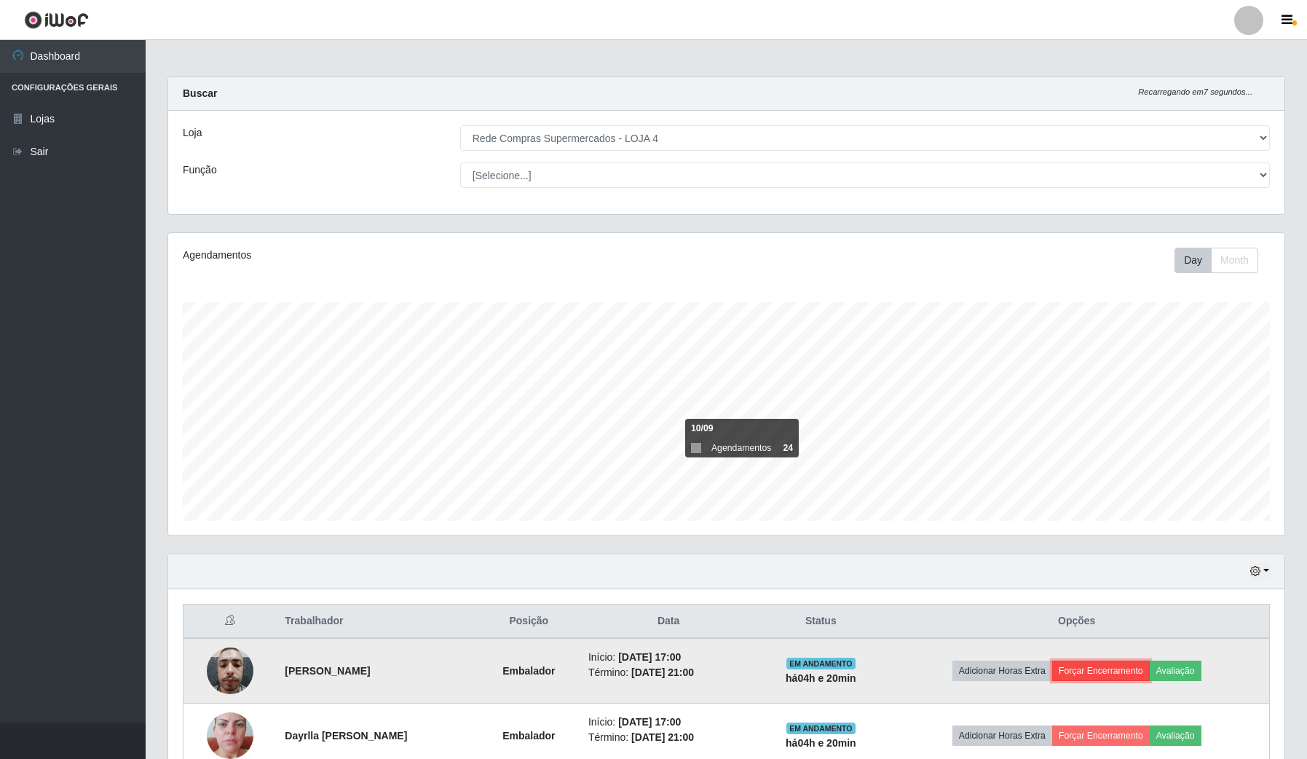
click at [1121, 675] on button "Forçar Encerramento" at bounding box center [1101, 670] width 98 height 20
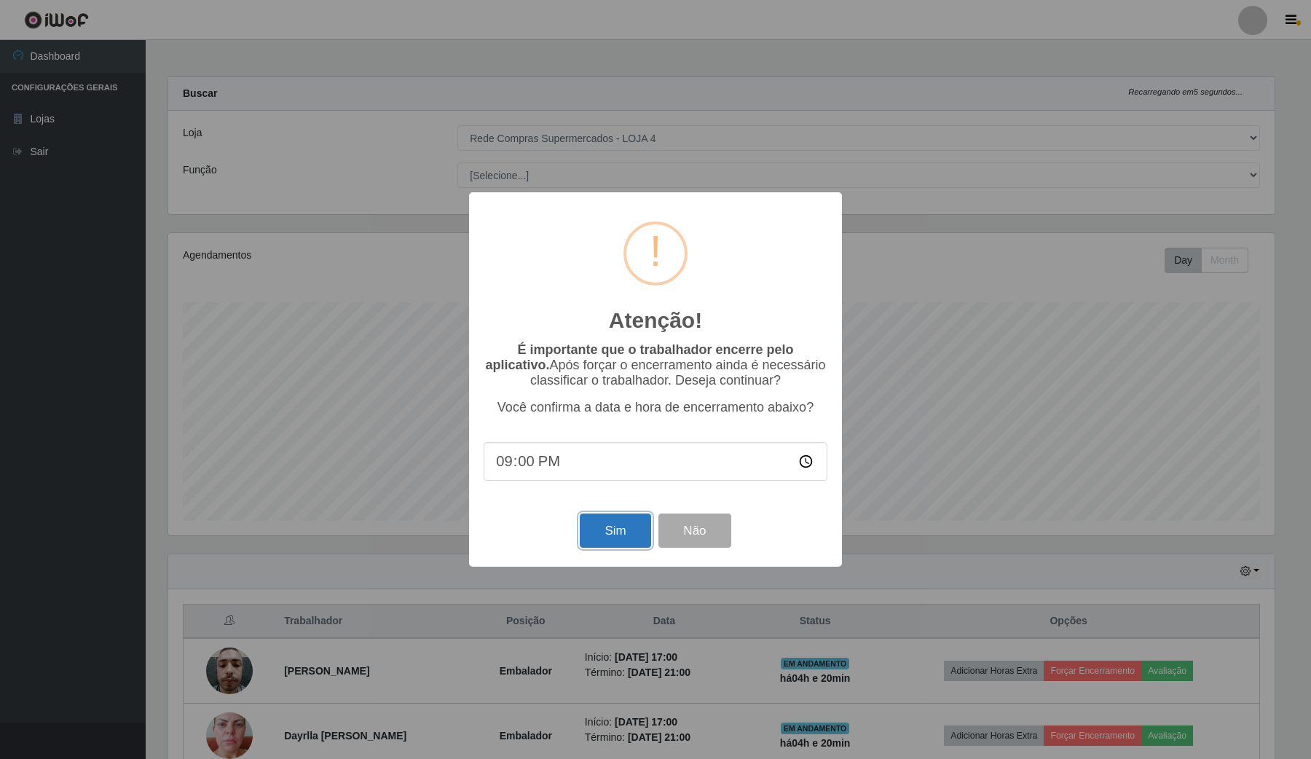
click at [607, 522] on button "Sim" at bounding box center [615, 530] width 71 height 34
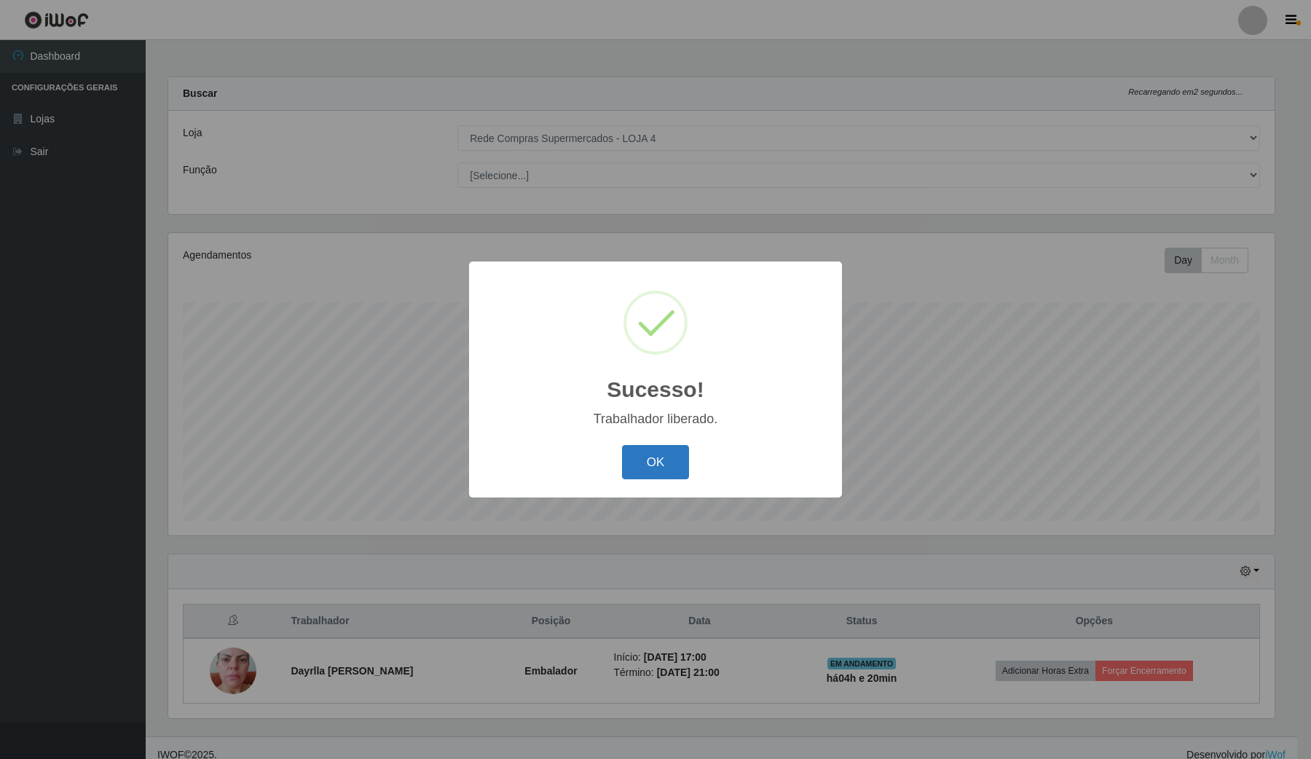
click at [663, 467] on button "OK" at bounding box center [656, 462] width 68 height 34
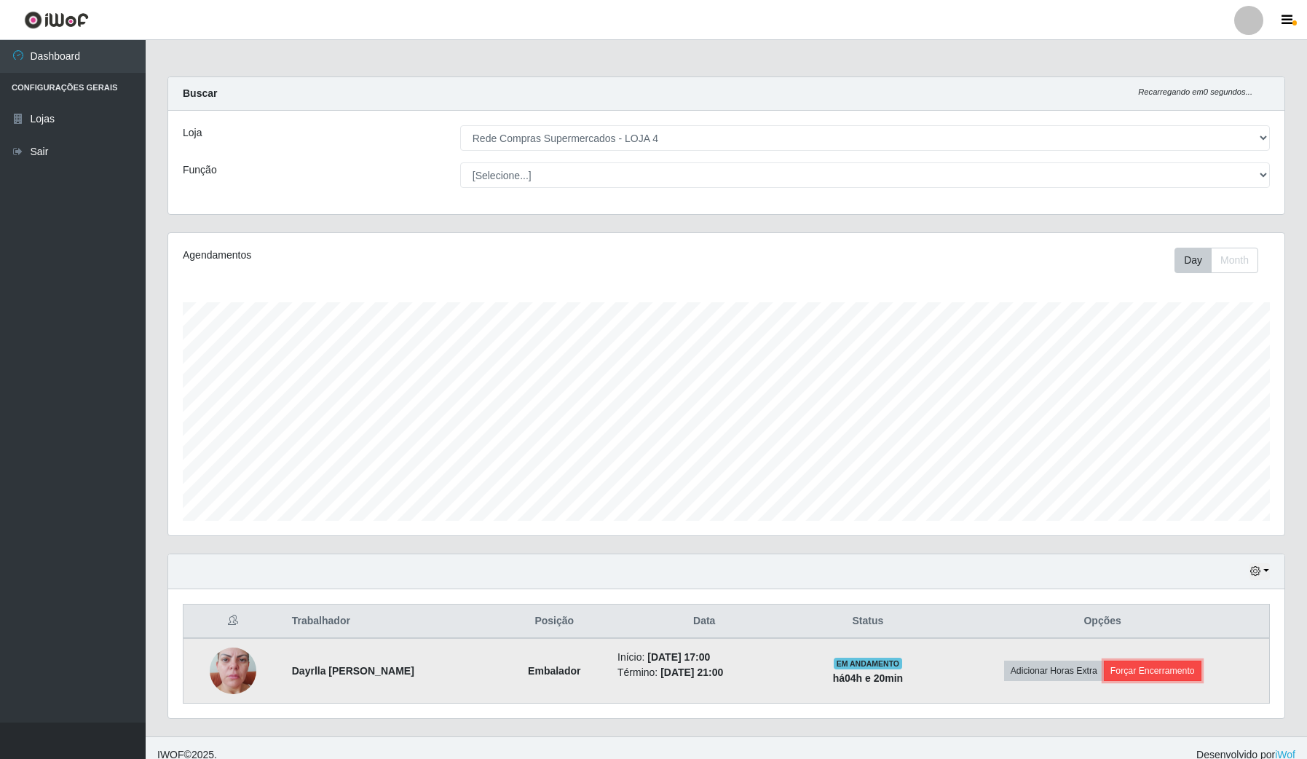
click at [1153, 670] on button "Forçar Encerramento" at bounding box center [1153, 670] width 98 height 20
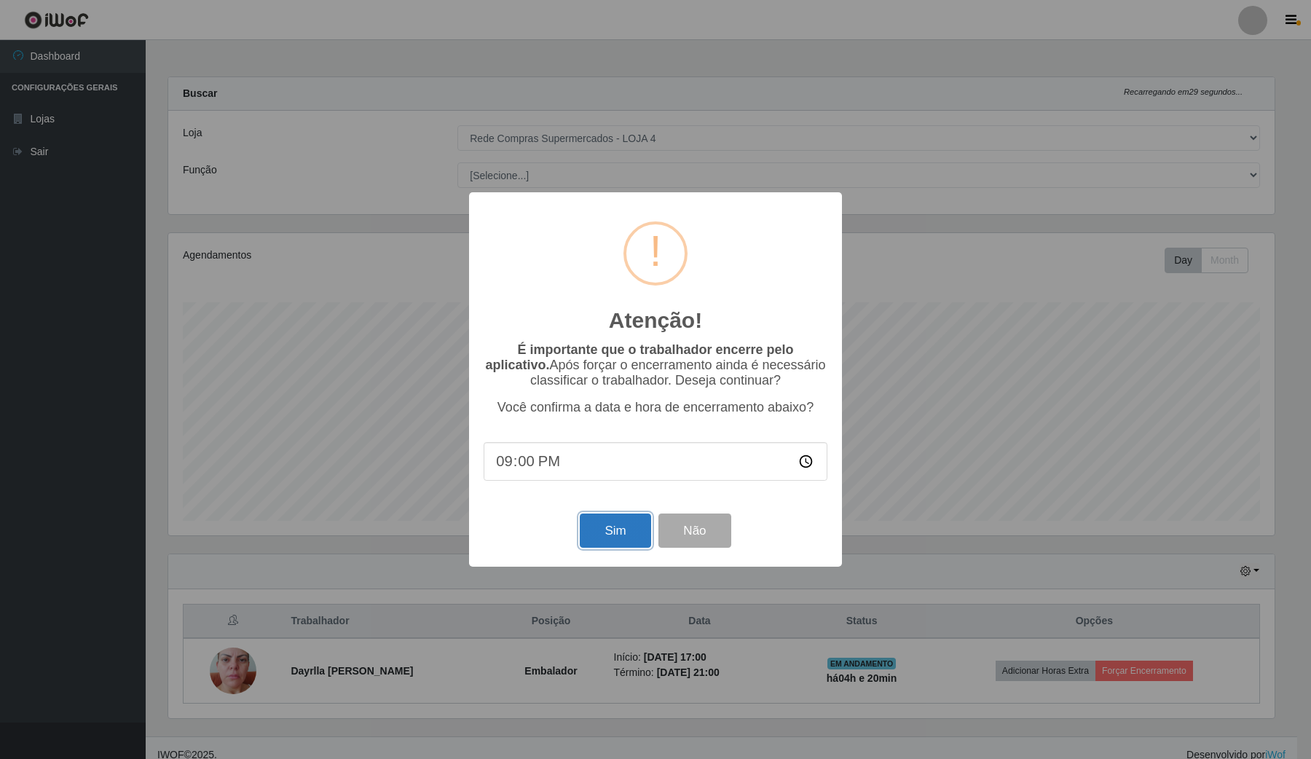
click at [597, 529] on button "Sim" at bounding box center [615, 530] width 71 height 34
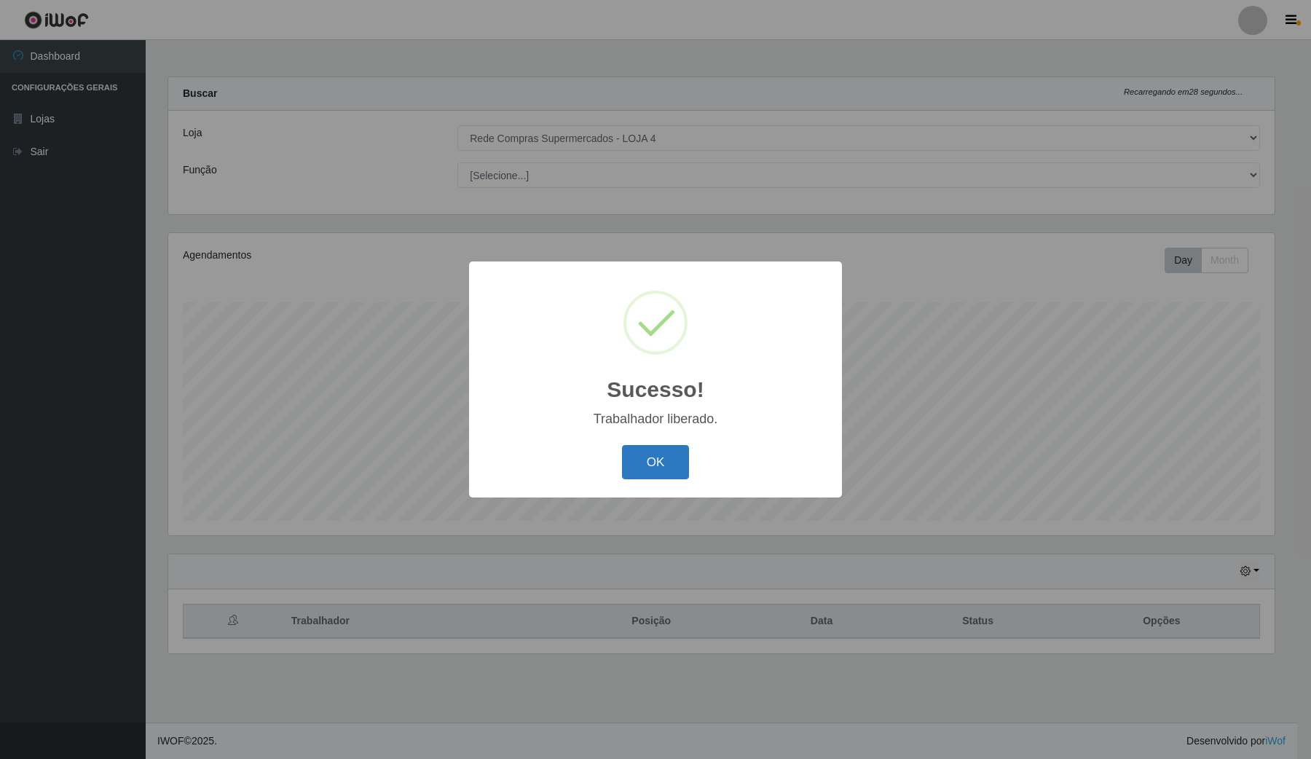
click at [654, 471] on button "OK" at bounding box center [656, 462] width 68 height 34
